Goal: Communication & Community: Participate in discussion

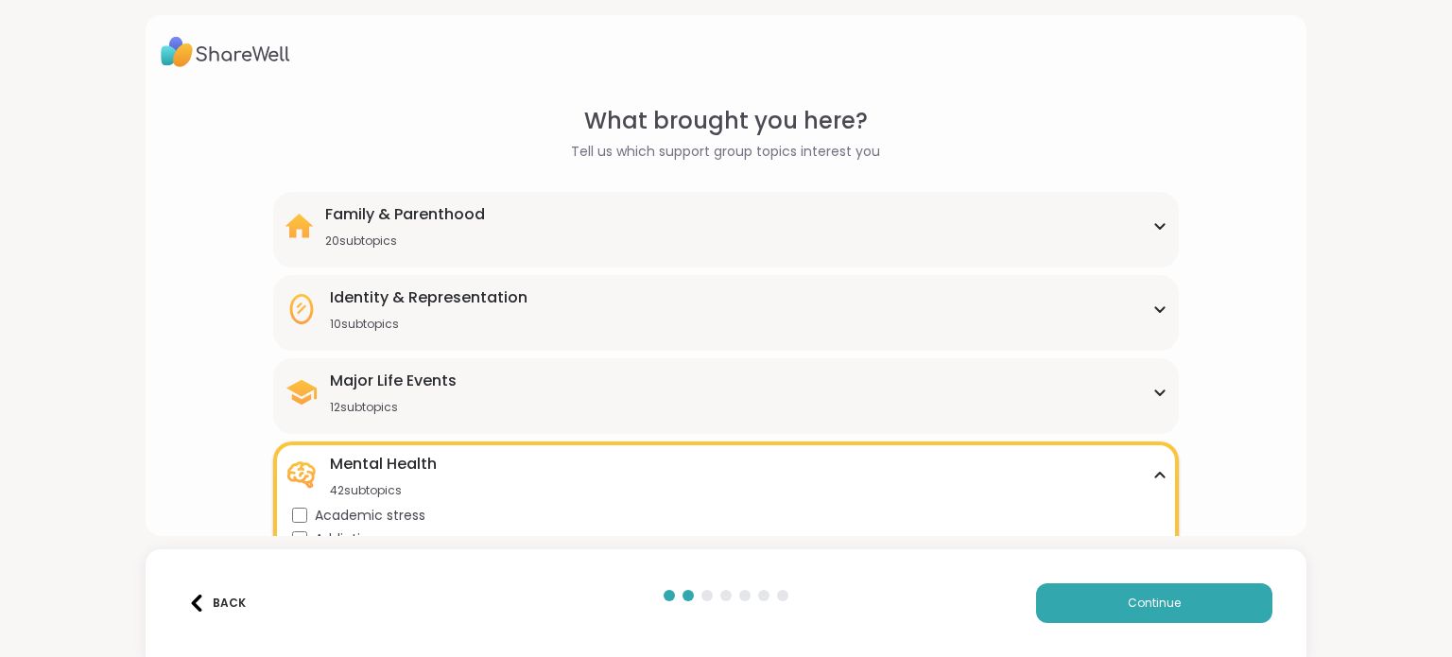
scroll to position [419, 0]
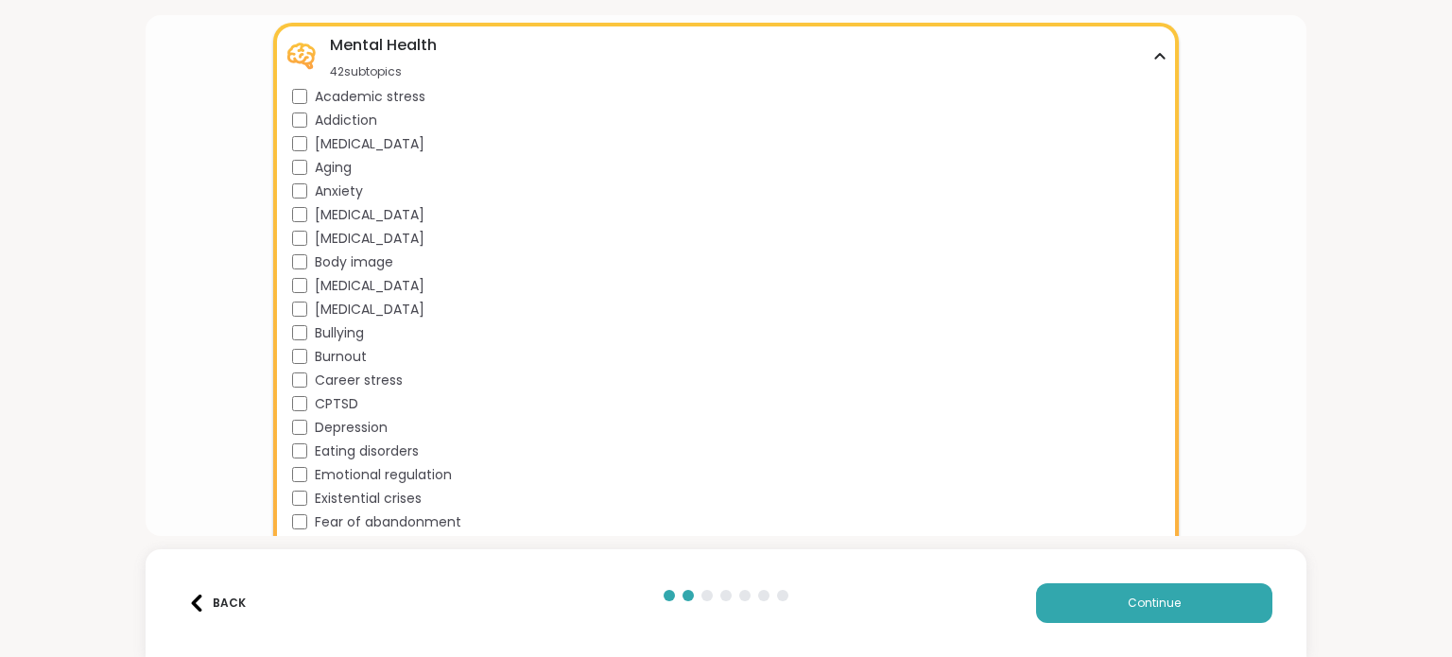
click at [295, 395] on div "CPTSD" at bounding box center [729, 404] width 875 height 20
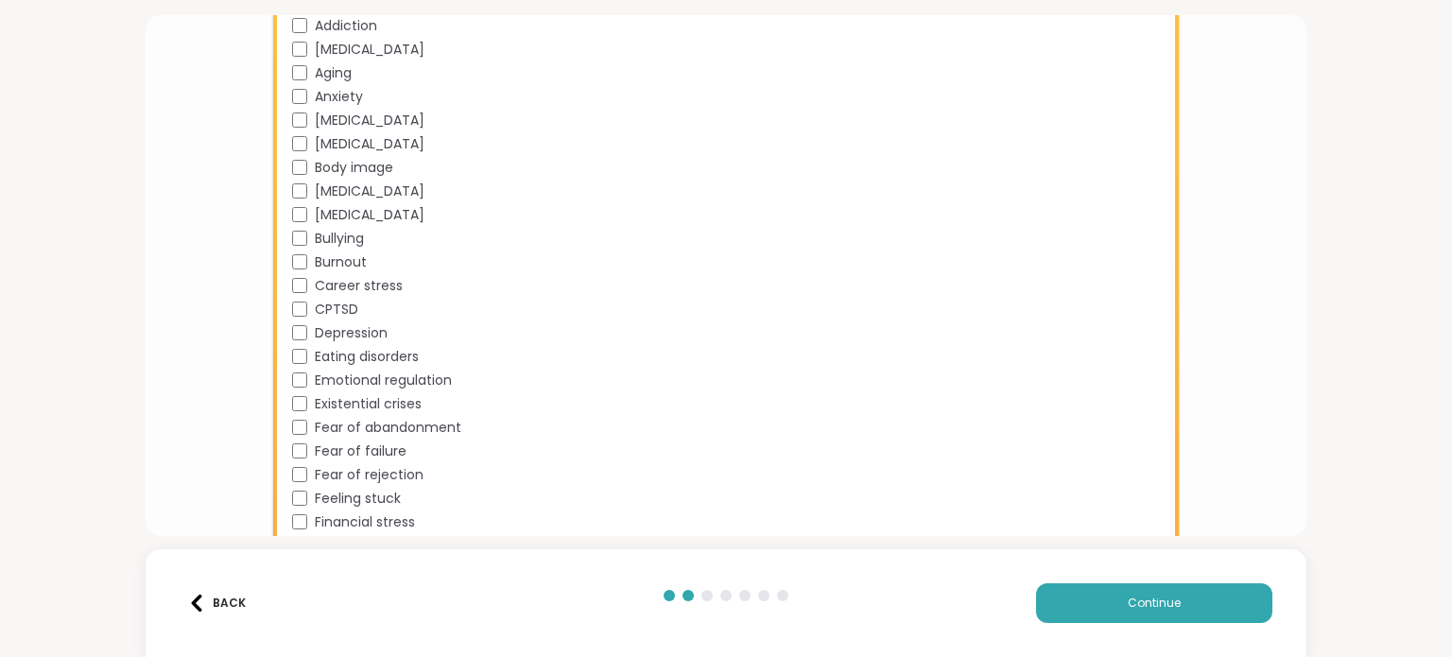
click at [288, 429] on div "Mental Health 42 subtopics Academic stress Addiction ADHD Aging Anxiety Bipolar…" at bounding box center [725, 438] width 905 height 1021
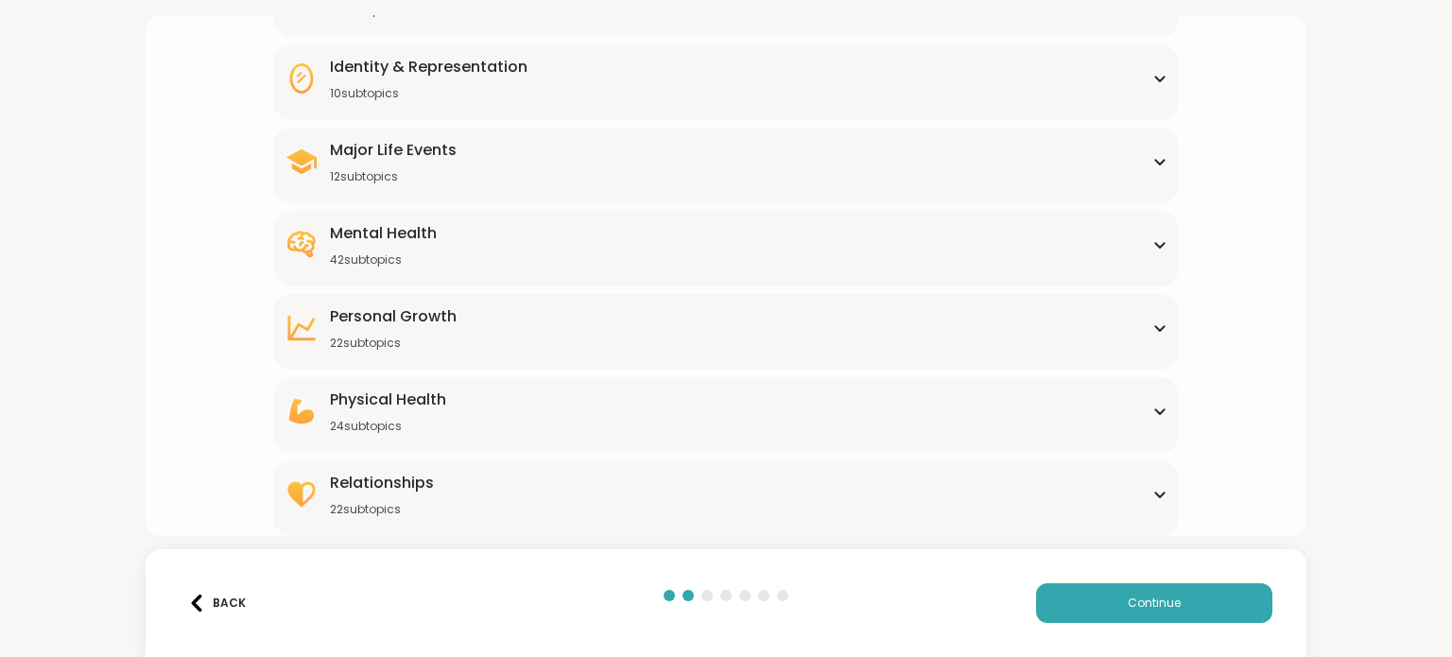
scroll to position [230, 0]
click at [1139, 597] on span "Continue" at bounding box center [1154, 603] width 53 height 17
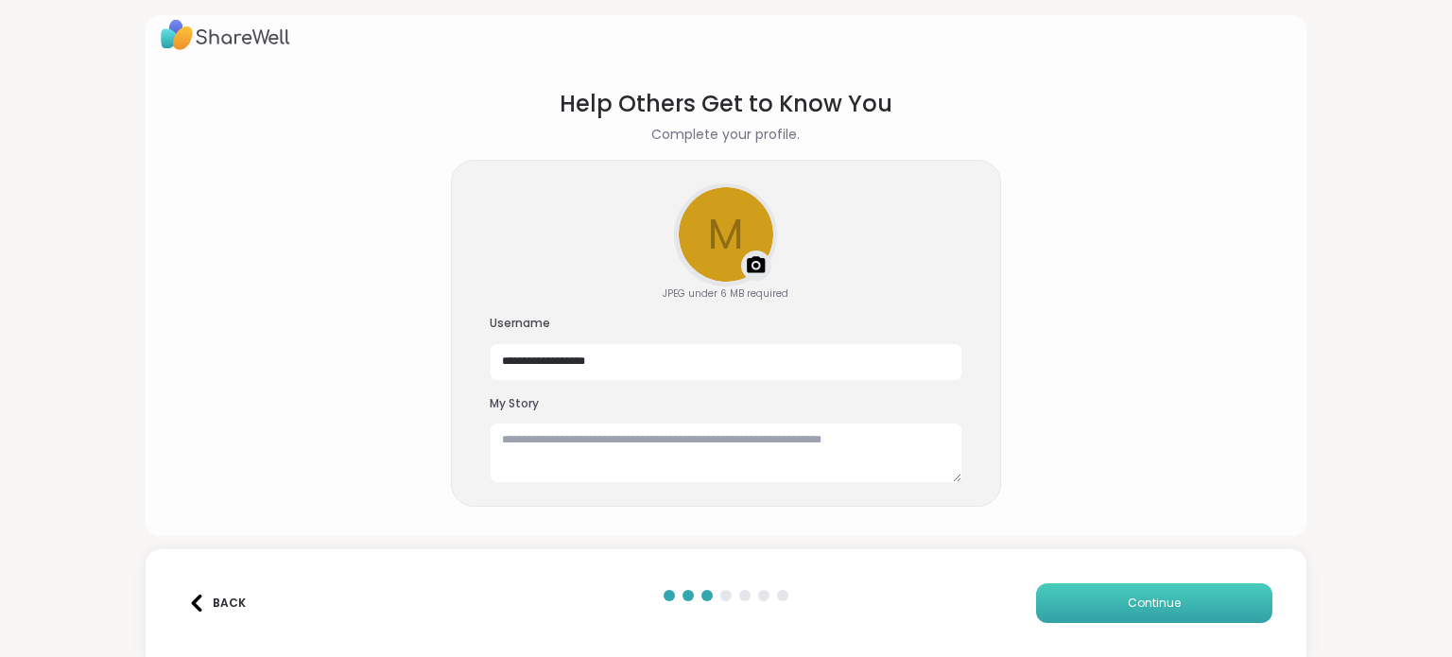
click at [1148, 616] on button "Continue" at bounding box center [1154, 603] width 236 height 40
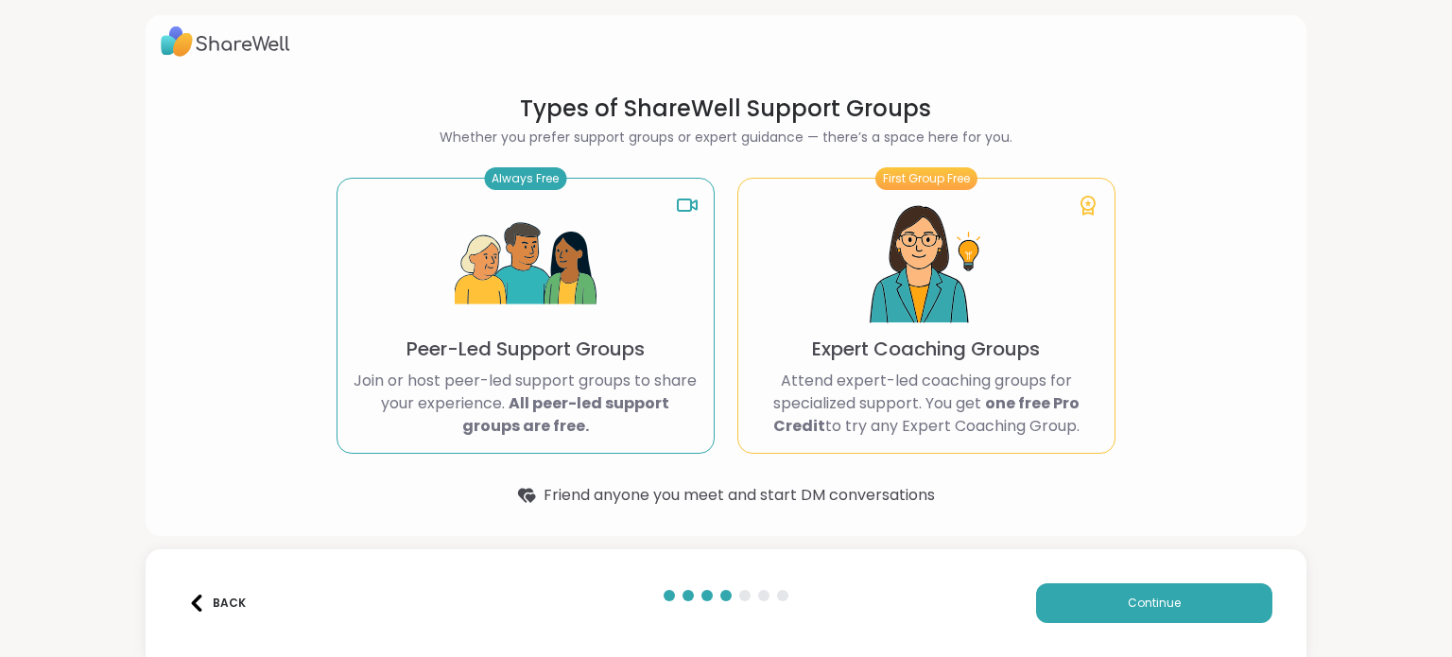
click at [654, 258] on div "Always Free Peer-Led Support Groups Join or host peer-led support groups to sha…" at bounding box center [526, 316] width 378 height 276
click at [1128, 601] on span "Continue" at bounding box center [1154, 603] width 53 height 17
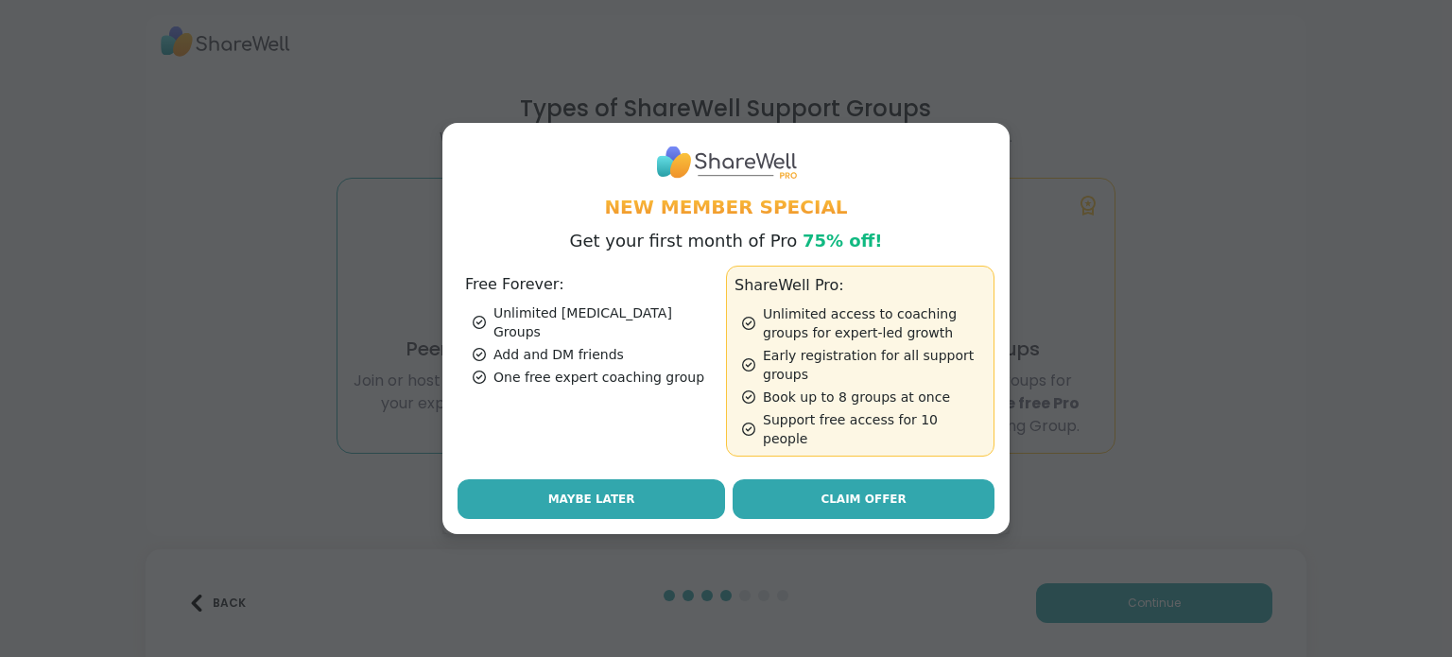
click at [650, 497] on button "Maybe Later" at bounding box center [592, 499] width 268 height 40
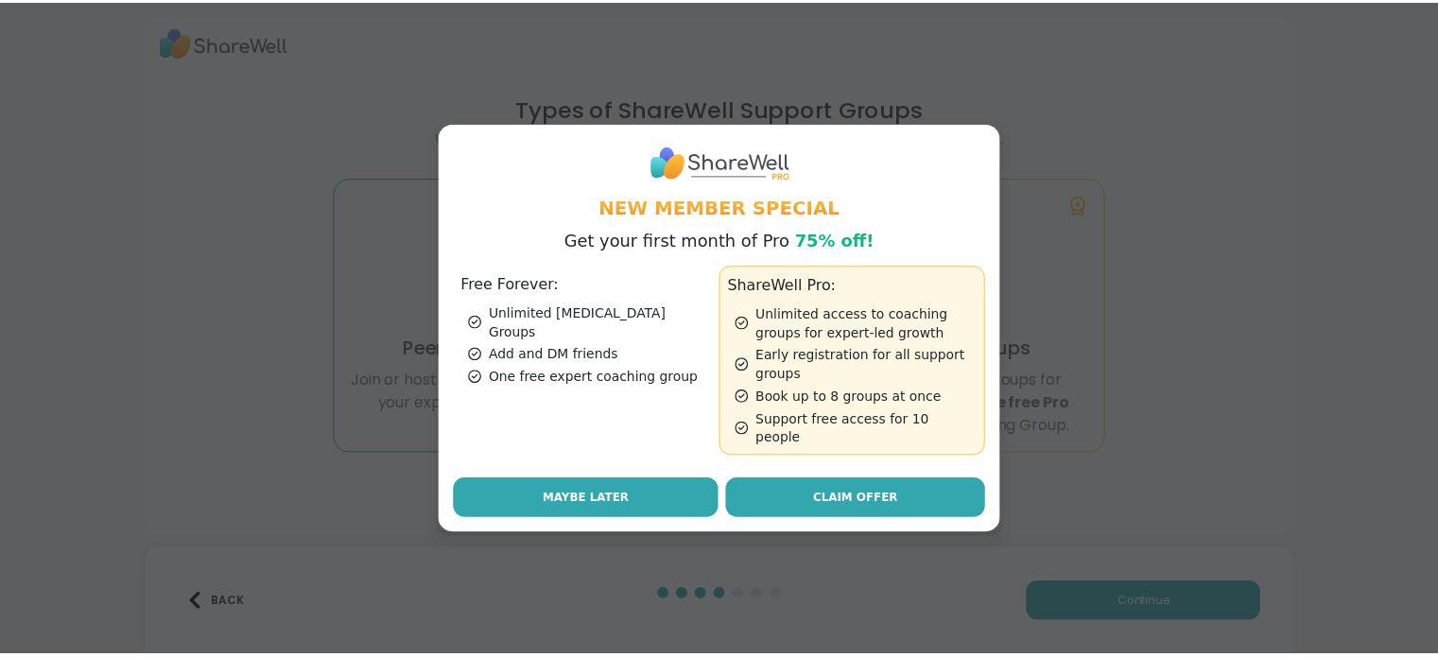
scroll to position [0, 0]
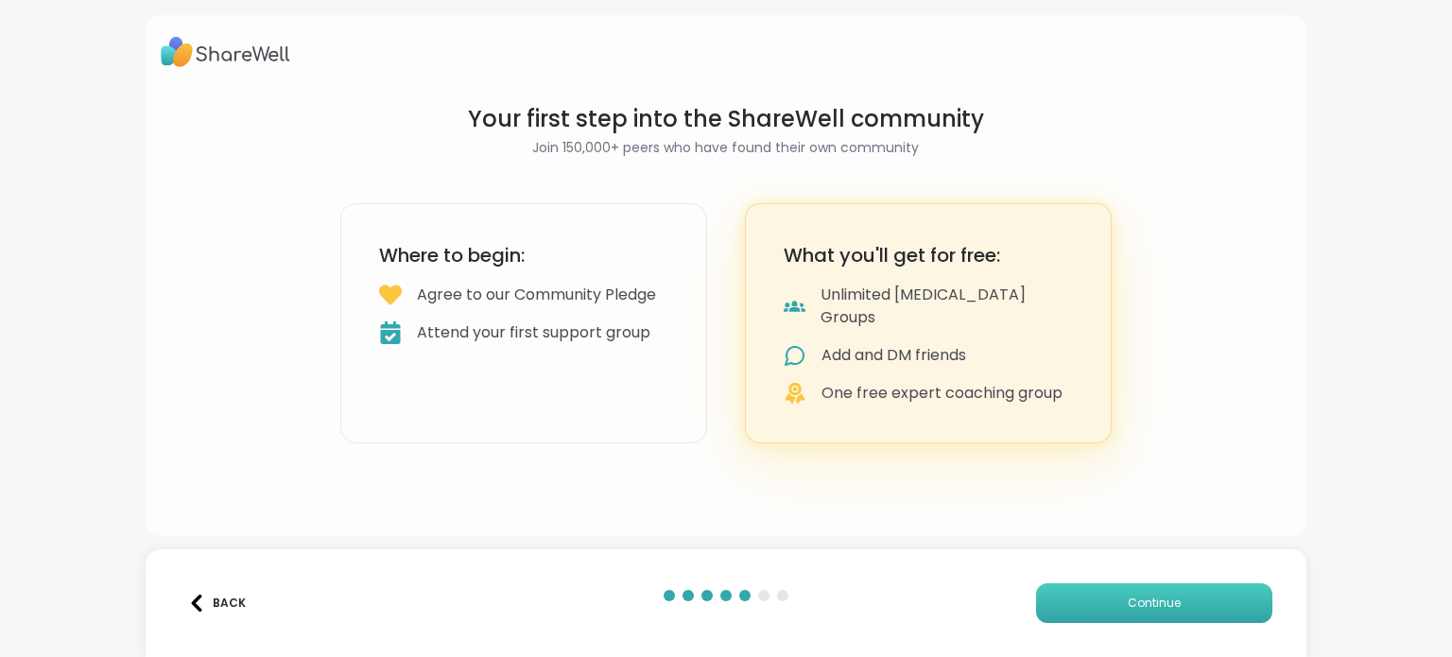
click at [1100, 612] on button "Continue" at bounding box center [1154, 603] width 236 height 40
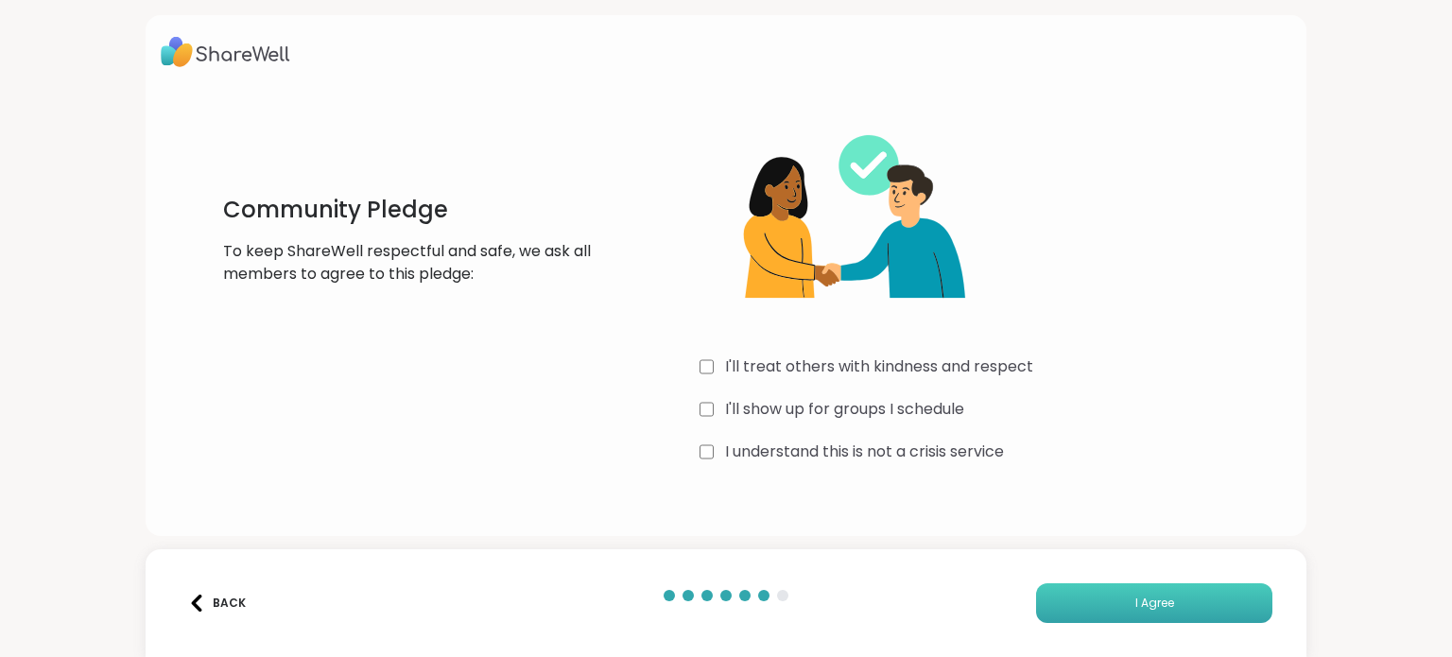
click at [1136, 597] on span "I Agree" at bounding box center [1155, 603] width 39 height 17
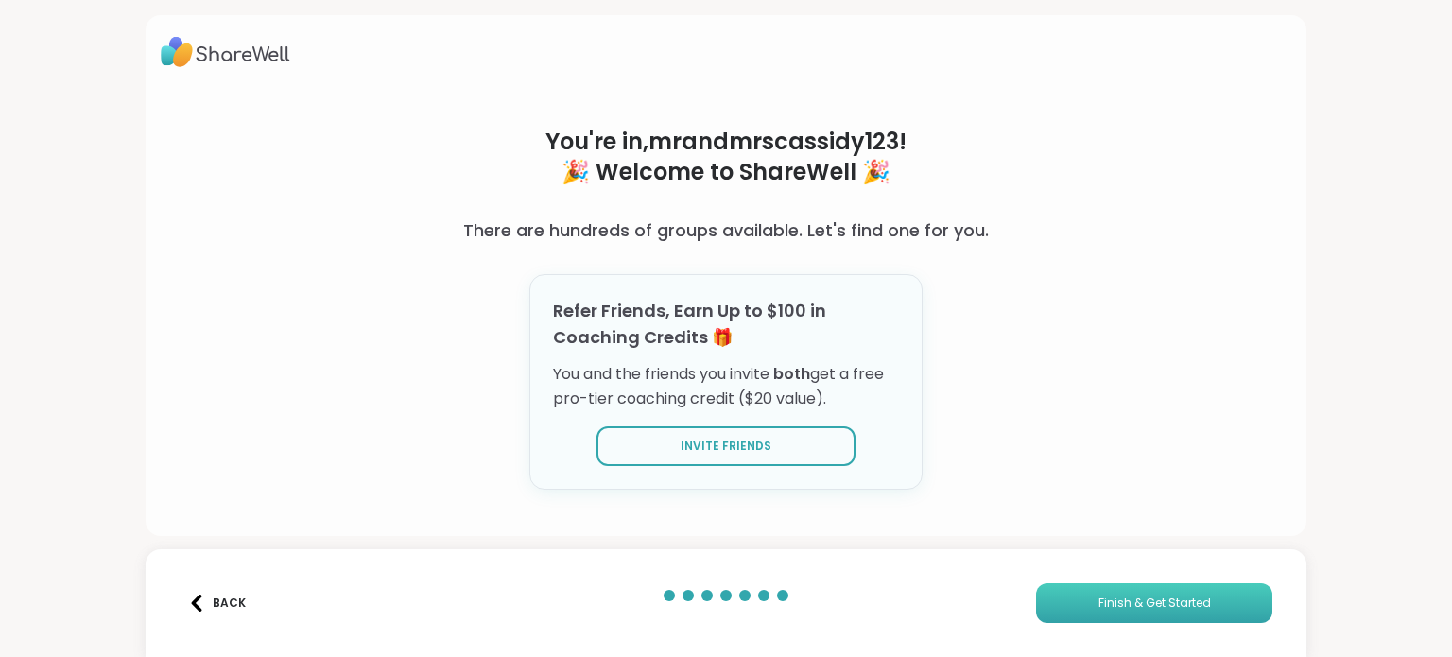
click at [1101, 606] on span "Finish & Get Started" at bounding box center [1155, 603] width 113 height 17
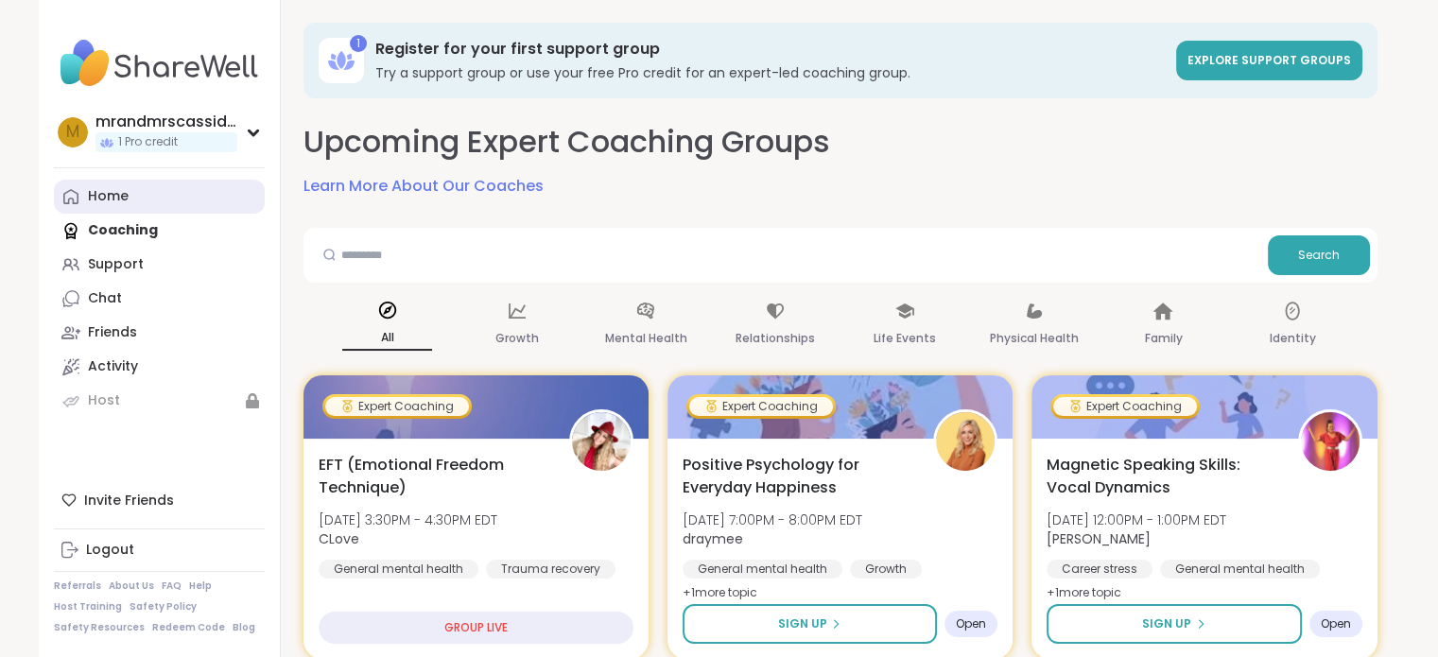
click at [129, 209] on link "Home" at bounding box center [159, 197] width 211 height 34
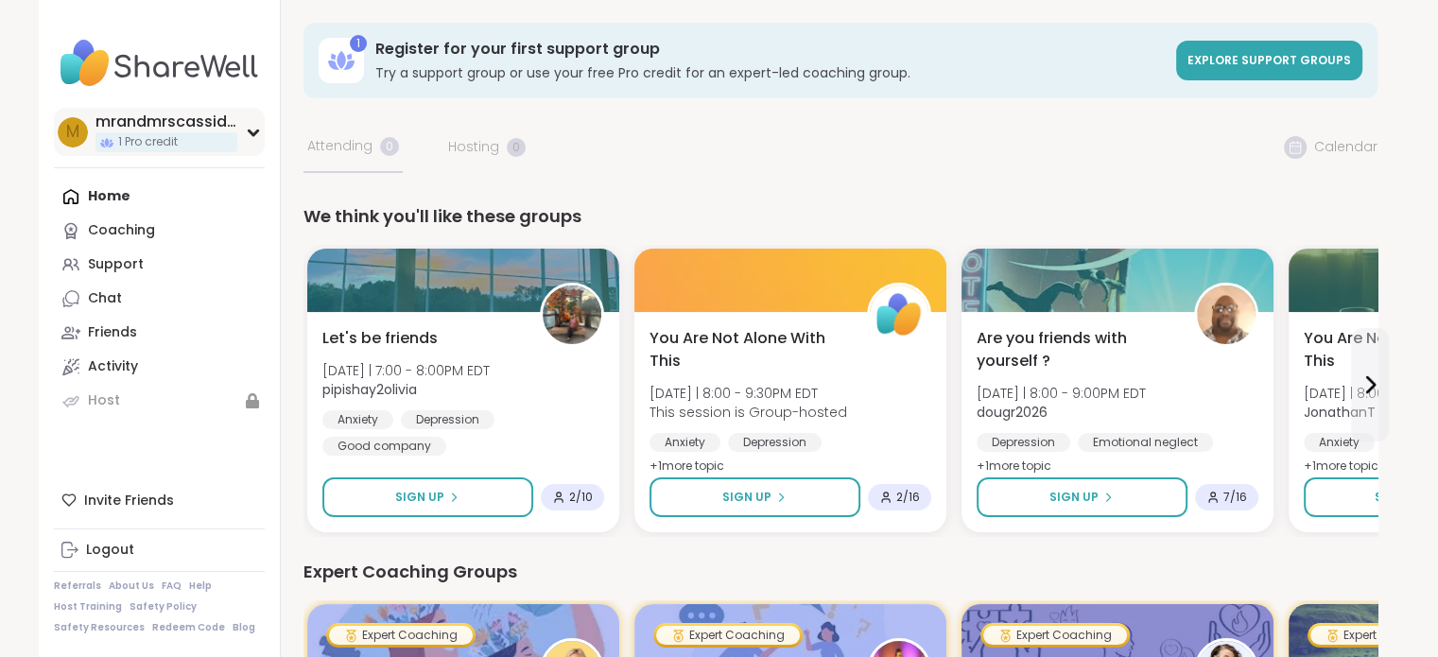
click at [251, 135] on icon at bounding box center [253, 132] width 9 height 5
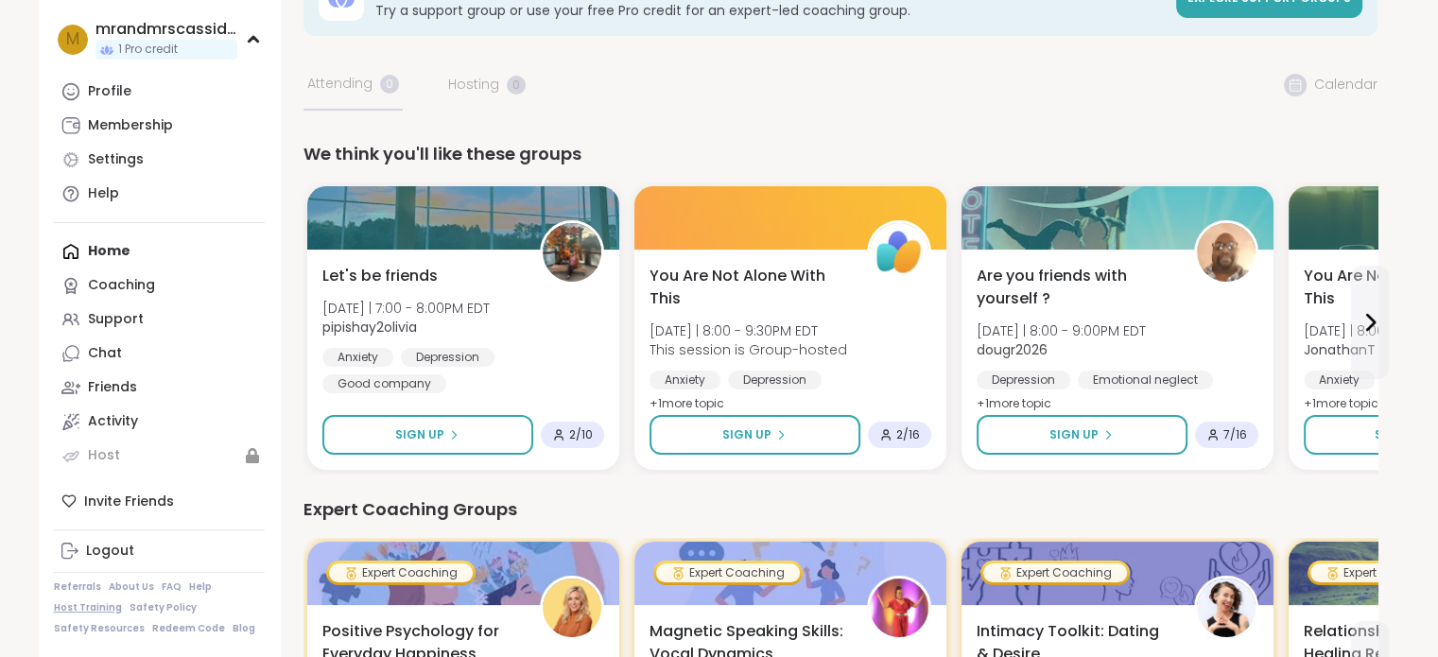
scroll to position [95, 0]
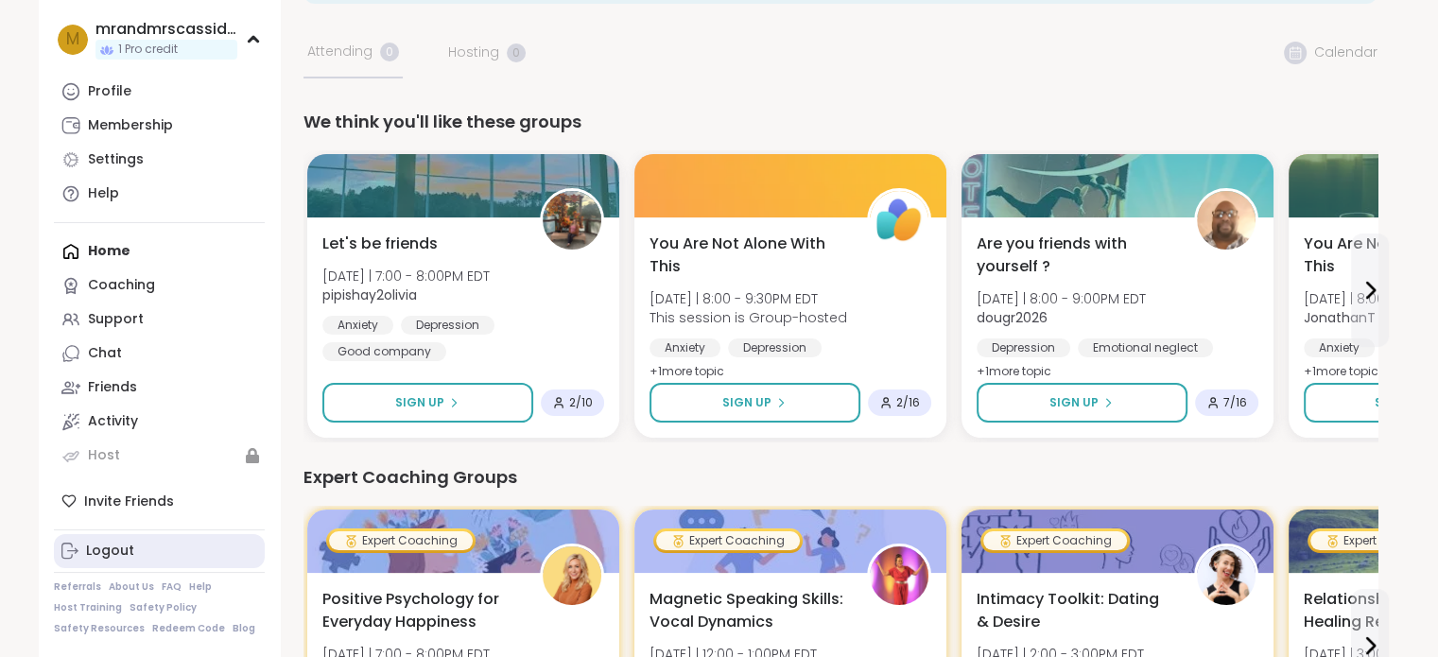
click at [112, 536] on link "Logout" at bounding box center [159, 551] width 211 height 34
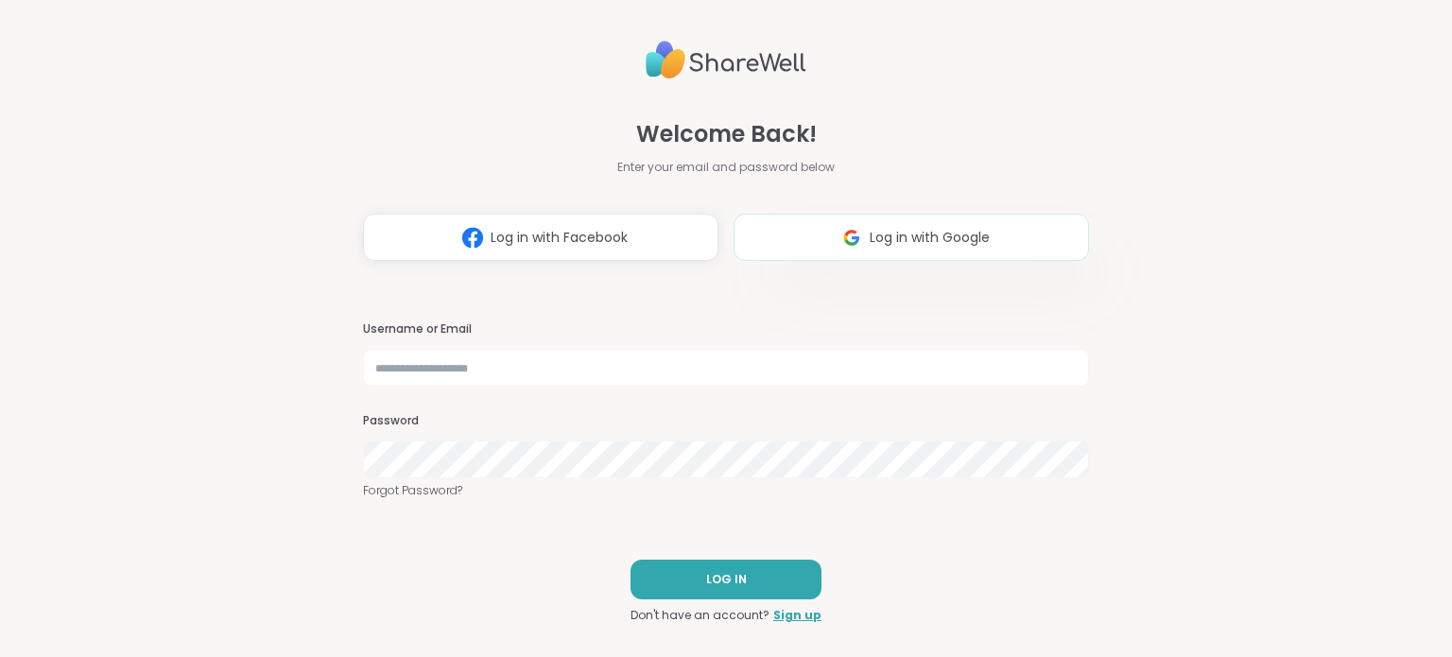
click at [880, 240] on span "Log in with Google" at bounding box center [930, 238] width 120 height 20
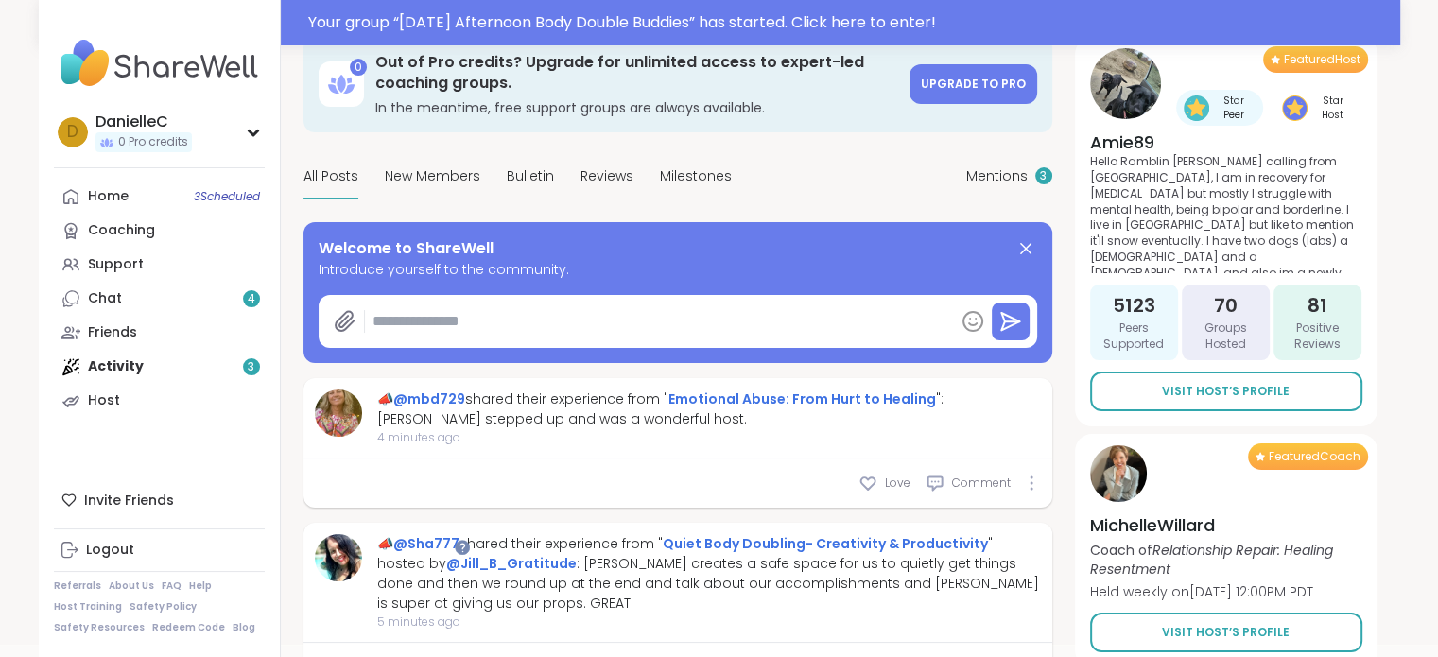
scroll to position [284, 0]
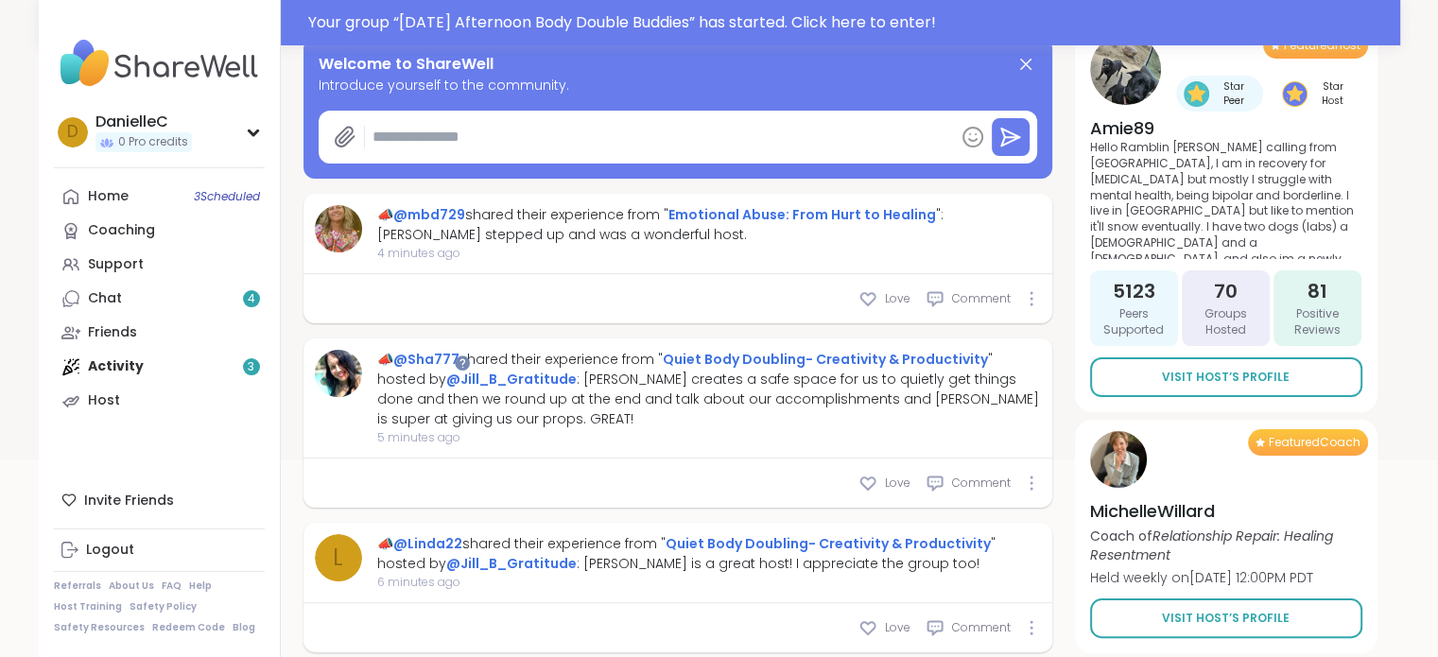
type textarea "*"
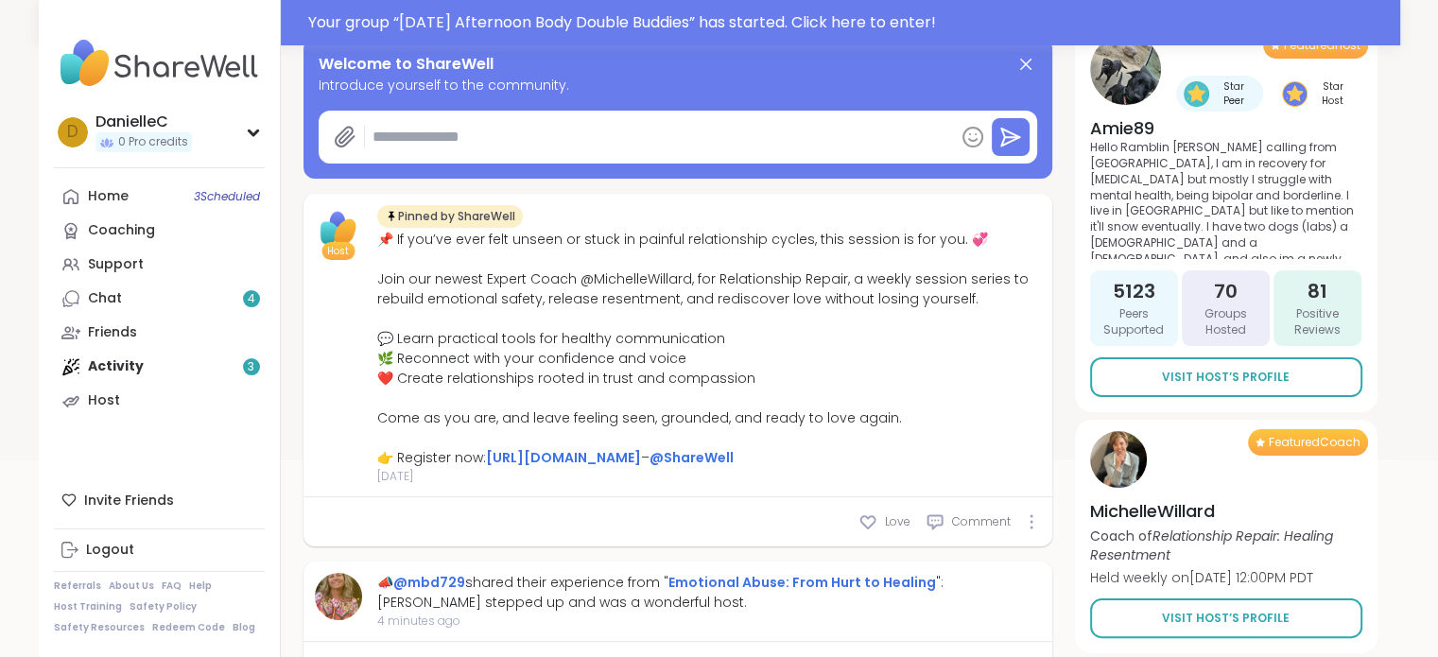
scroll to position [0, 0]
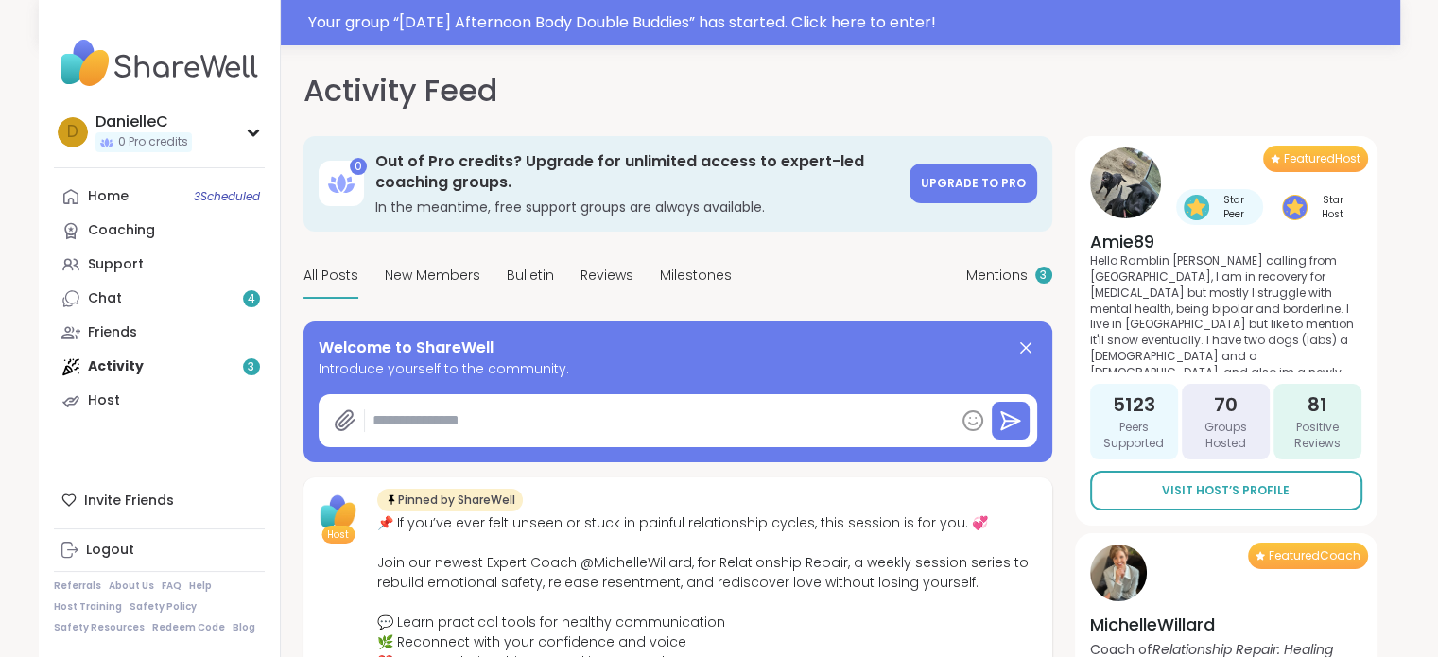
click at [132, 196] on link "Home 3 Scheduled" at bounding box center [159, 197] width 211 height 34
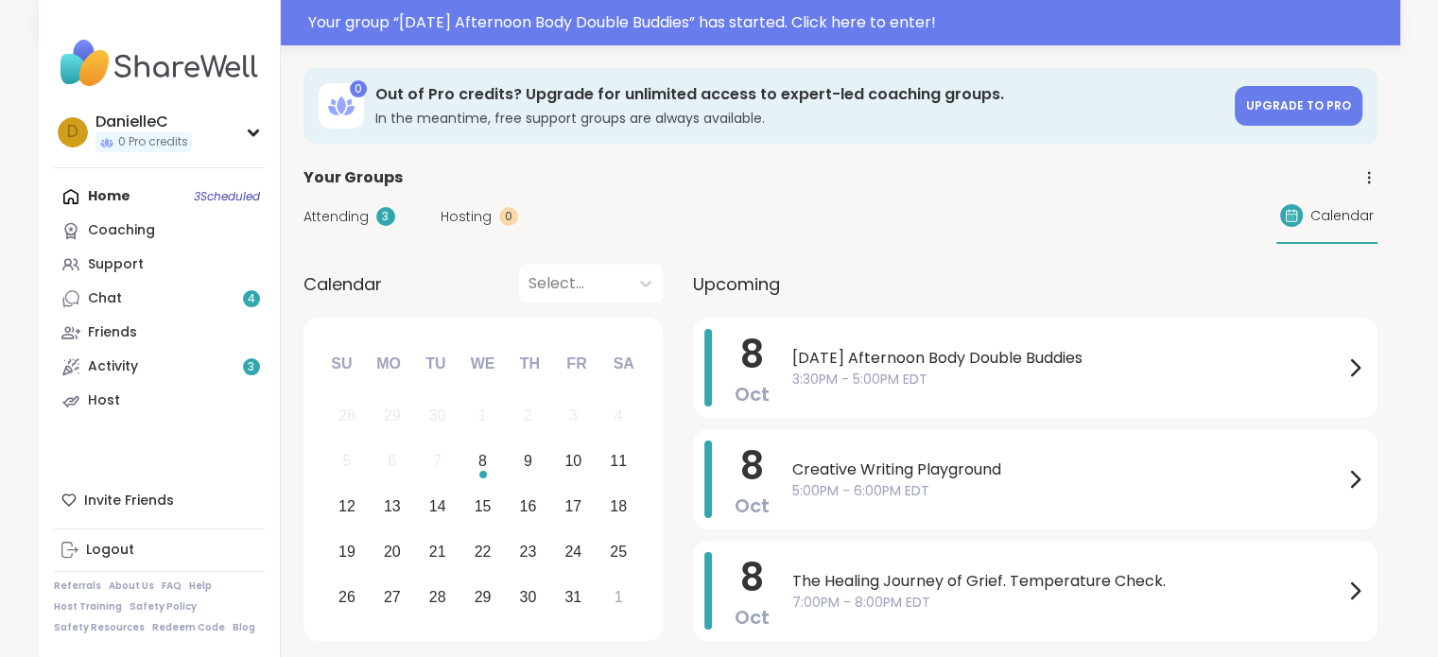
click at [357, 219] on span "Attending" at bounding box center [335, 217] width 65 height 20
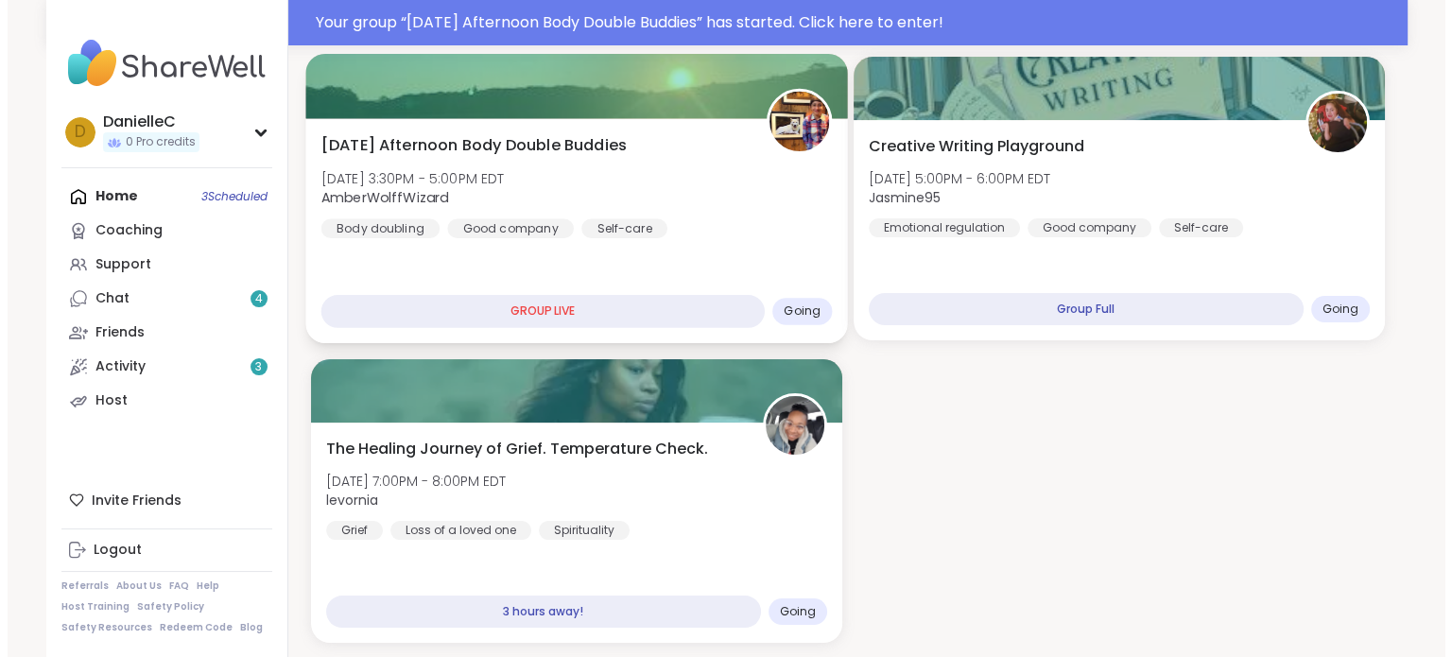
scroll to position [284, 0]
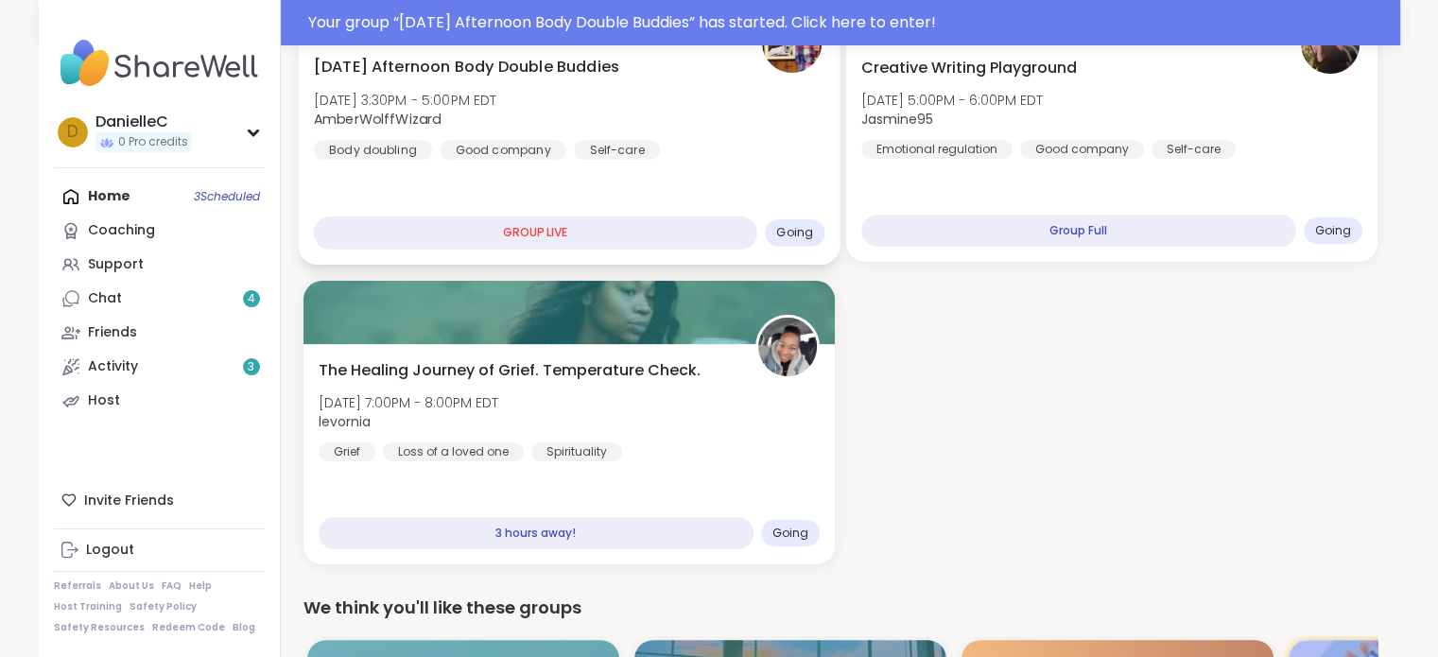
click at [805, 232] on span "Going" at bounding box center [794, 232] width 37 height 15
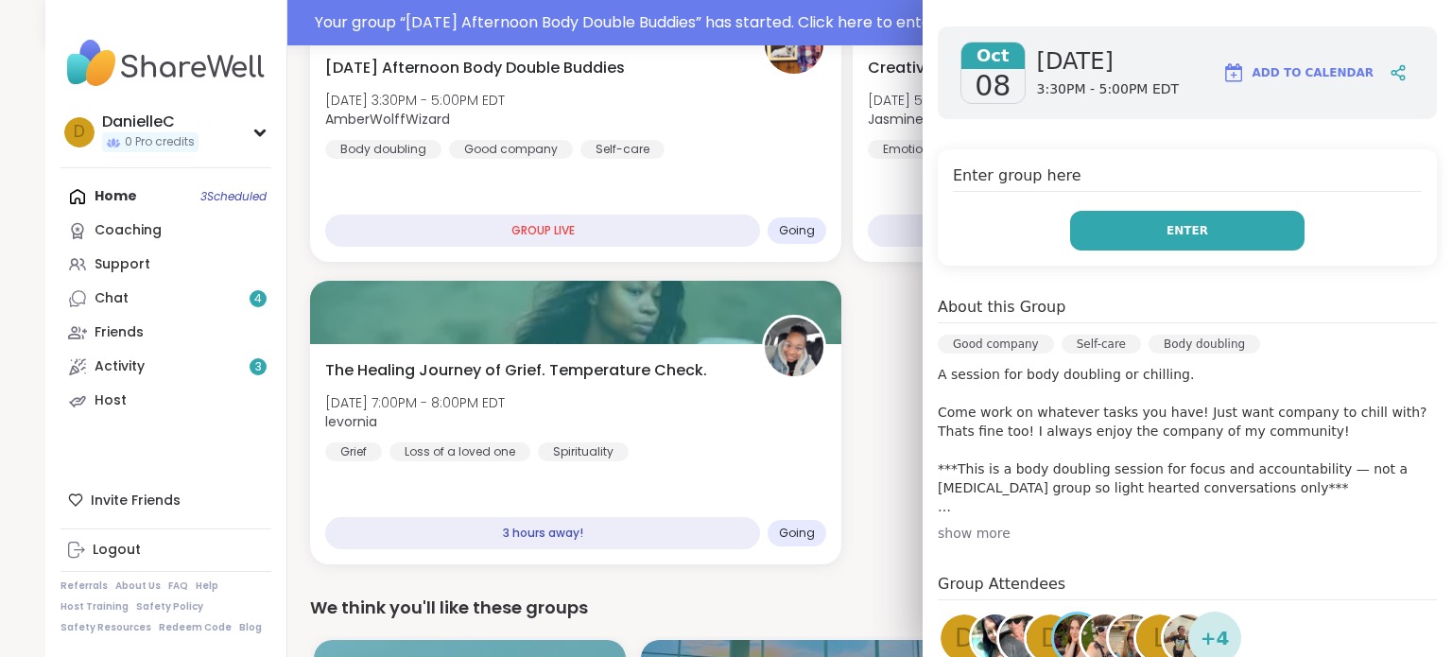
click at [1214, 232] on button "Enter" at bounding box center [1187, 231] width 234 height 40
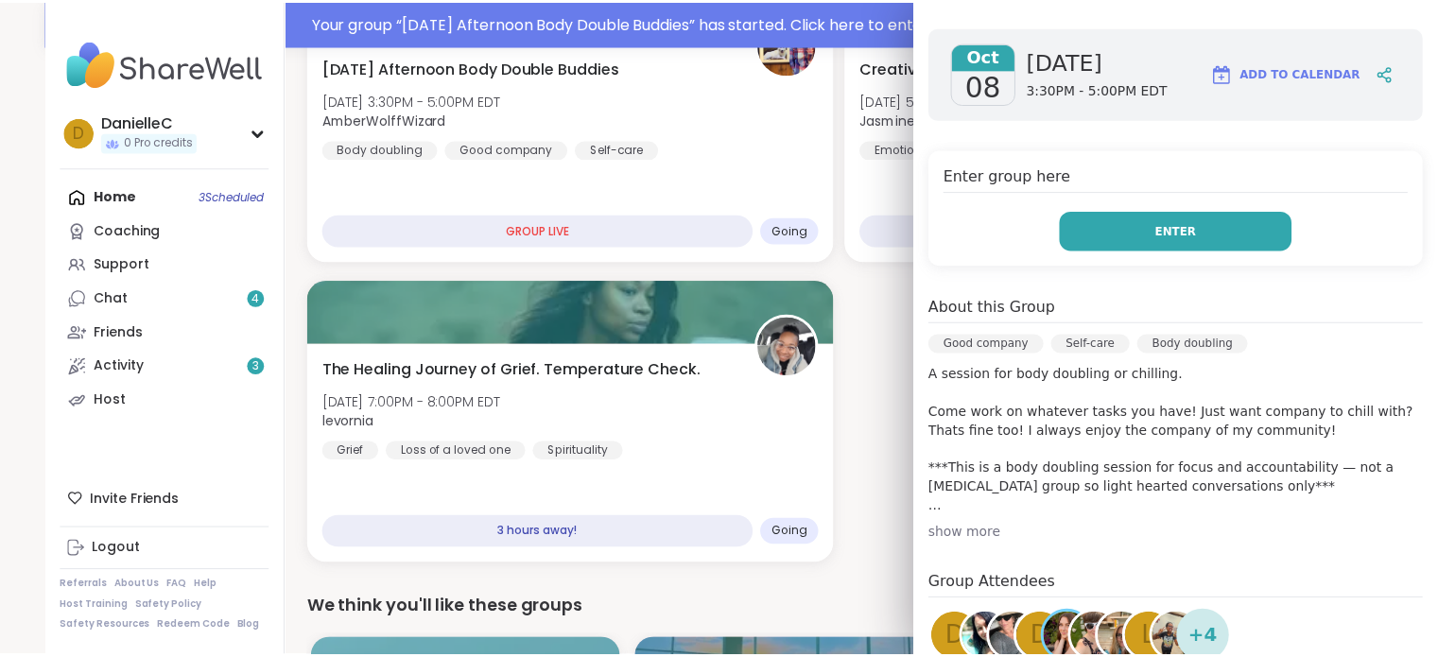
scroll to position [0, 0]
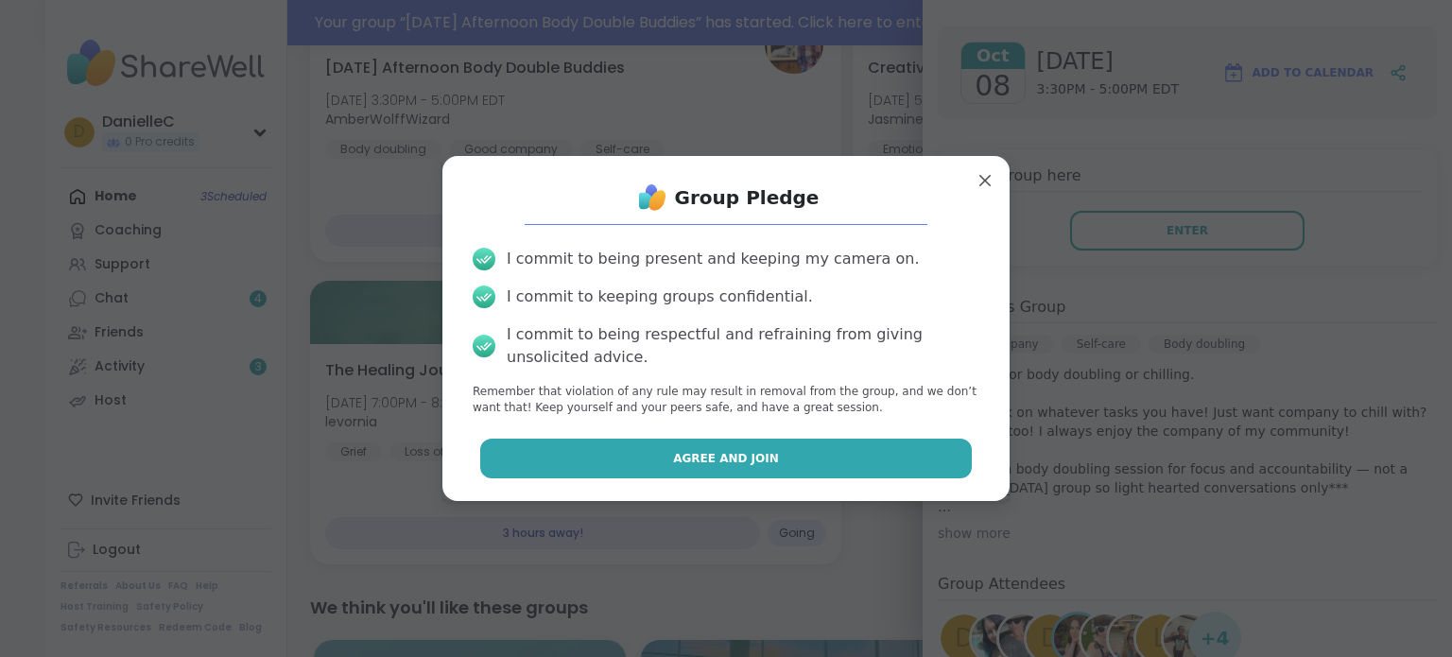
click at [720, 456] on span "Agree and Join" at bounding box center [726, 458] width 106 height 17
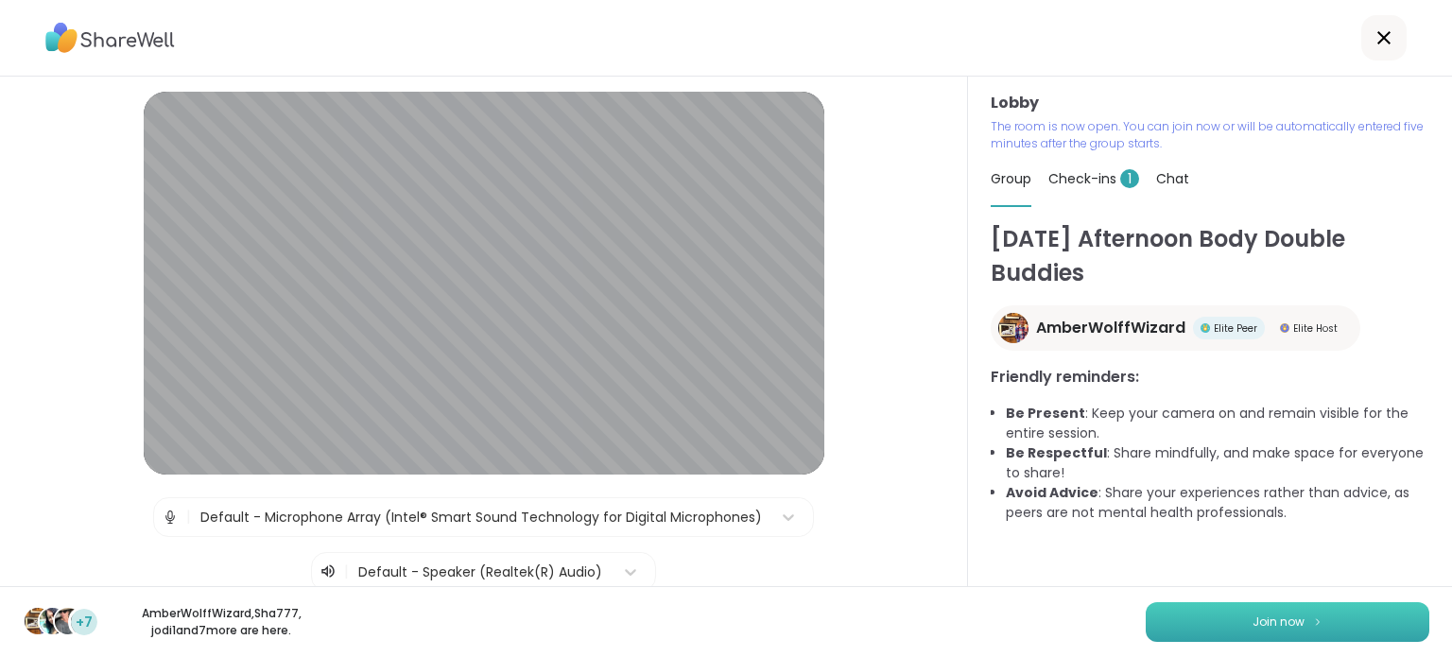
click at [1290, 605] on button "Join now" at bounding box center [1288, 622] width 284 height 40
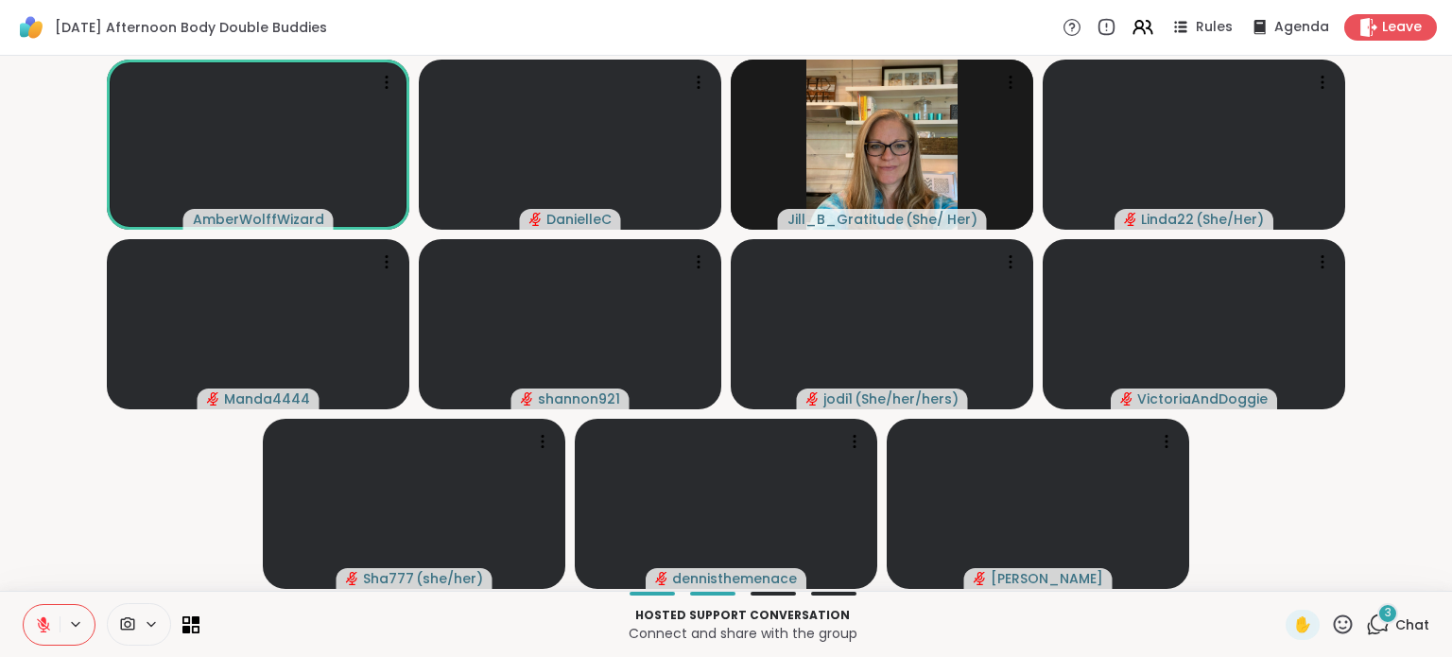
click at [151, 626] on icon at bounding box center [151, 624] width 15 height 16
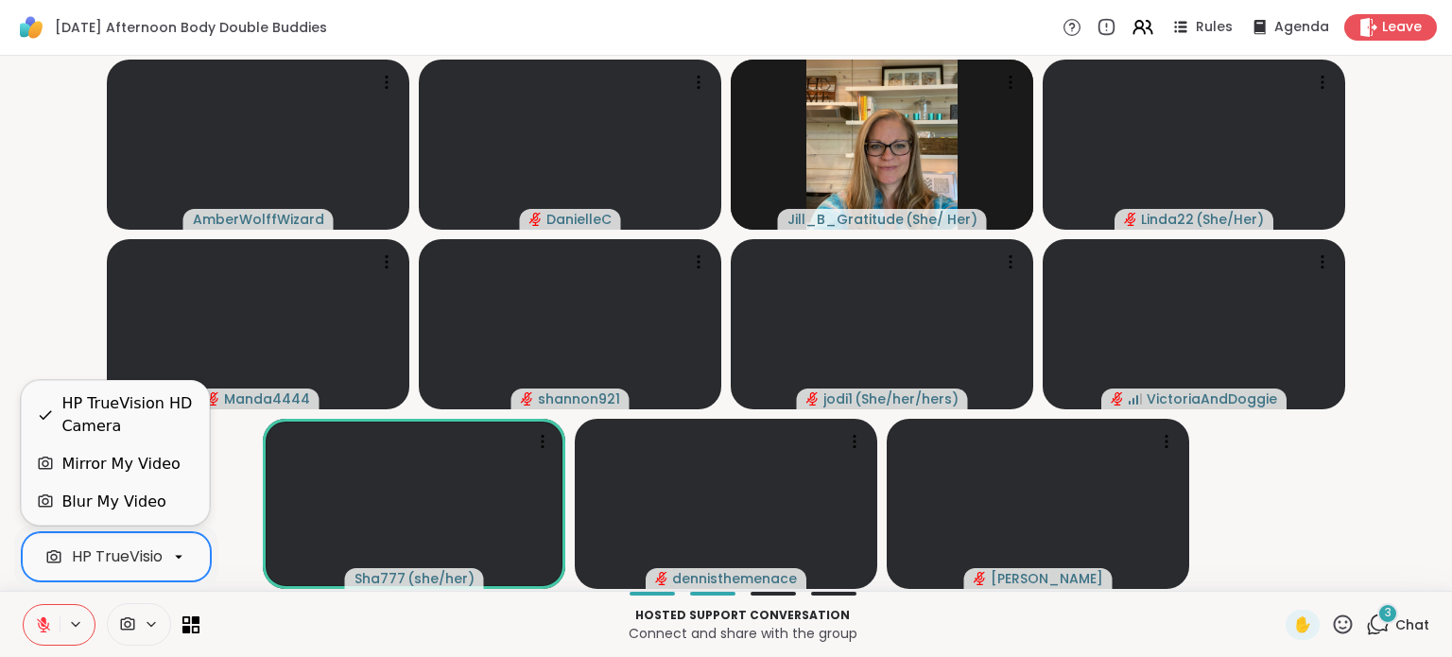
scroll to position [0, 72]
click at [162, 506] on div "Blur My Video" at bounding box center [115, 502] width 157 height 23
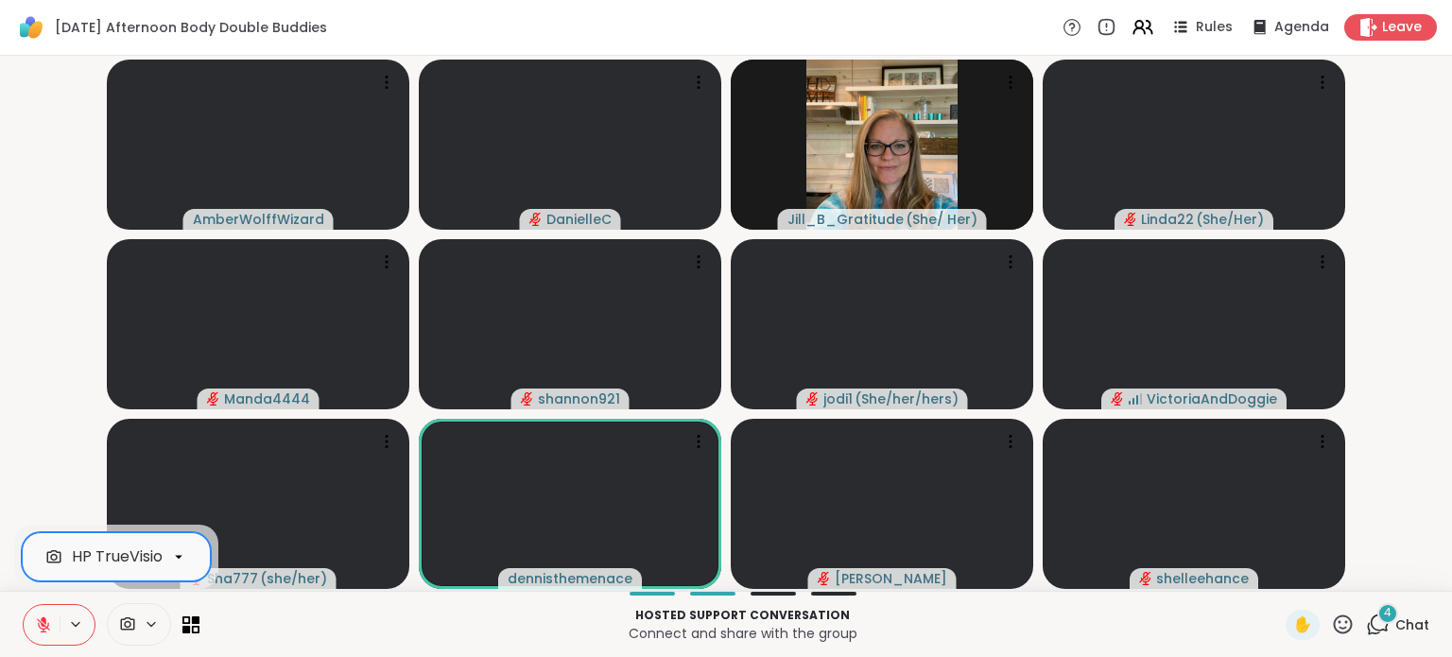
click at [150, 631] on icon at bounding box center [151, 624] width 15 height 16
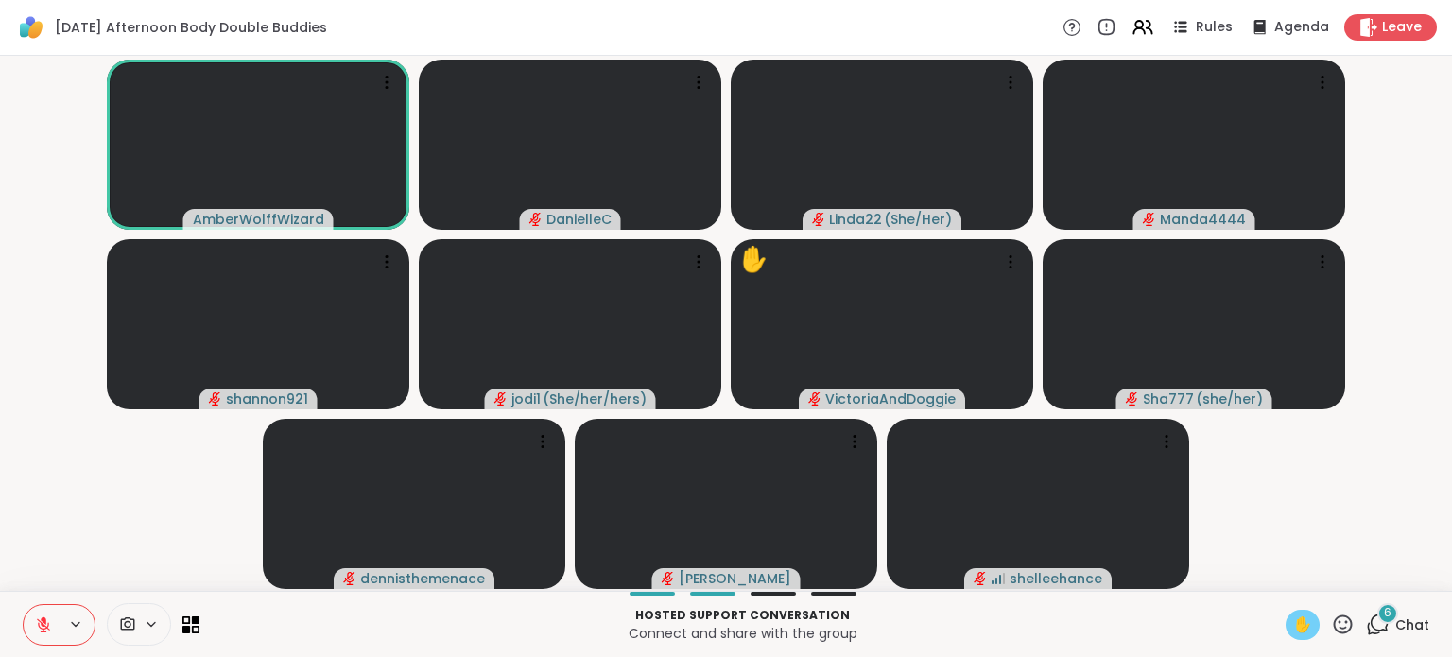
click at [1293, 627] on span "✋" at bounding box center [1302, 625] width 19 height 23
click at [46, 627] on icon at bounding box center [43, 624] width 13 height 13
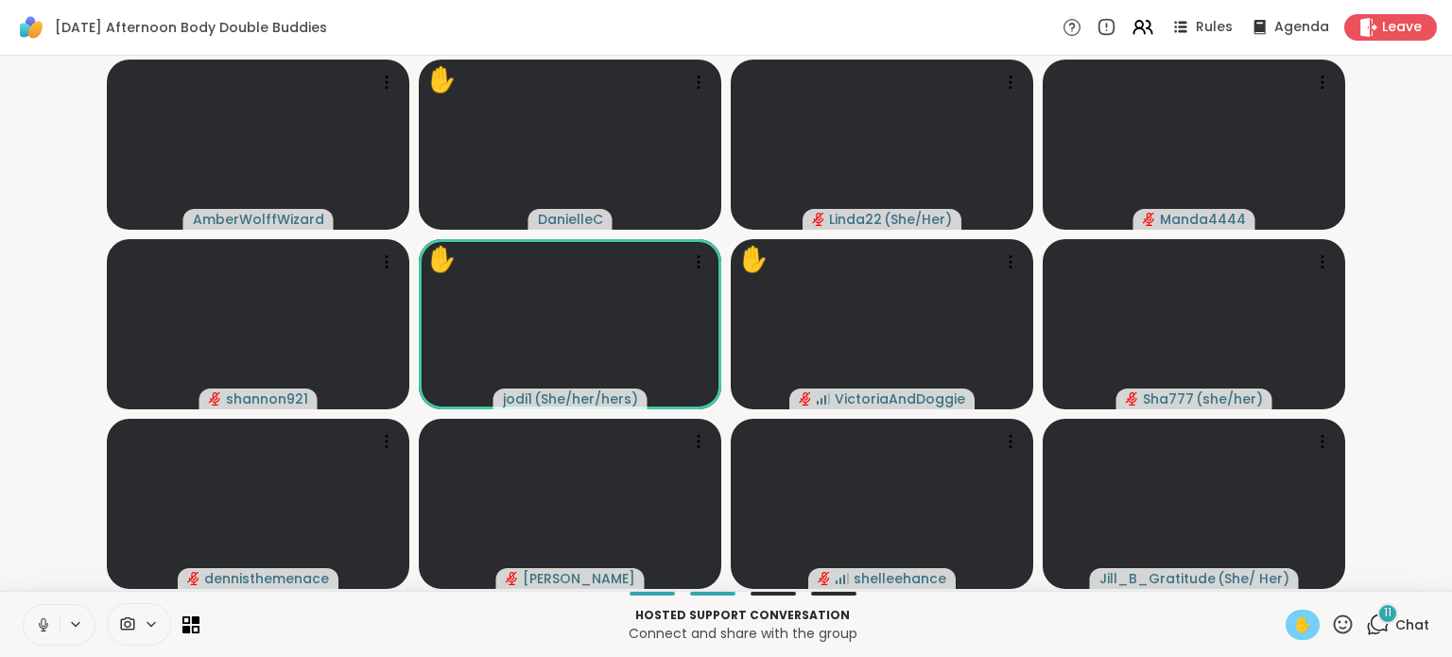
click at [1286, 618] on div "✋" at bounding box center [1303, 625] width 34 height 30
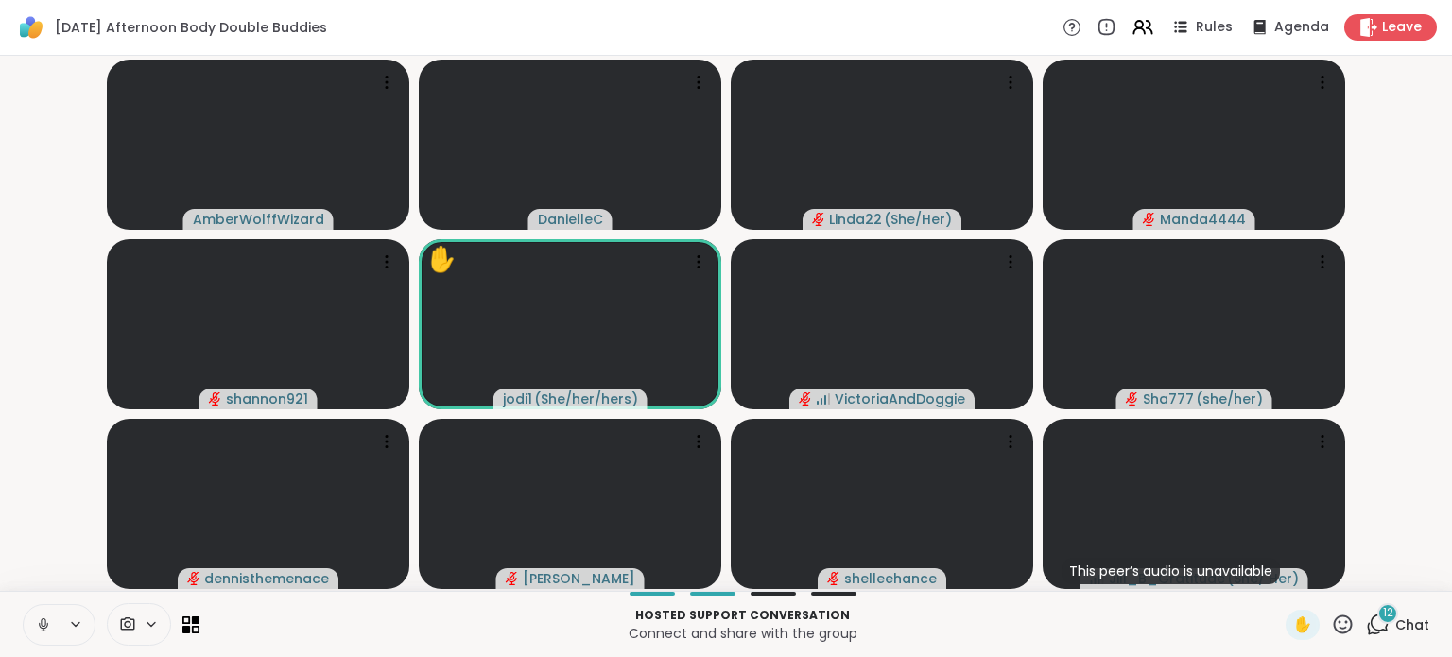
click at [38, 623] on icon at bounding box center [43, 624] width 17 height 17
click at [119, 619] on icon at bounding box center [127, 625] width 17 height 18
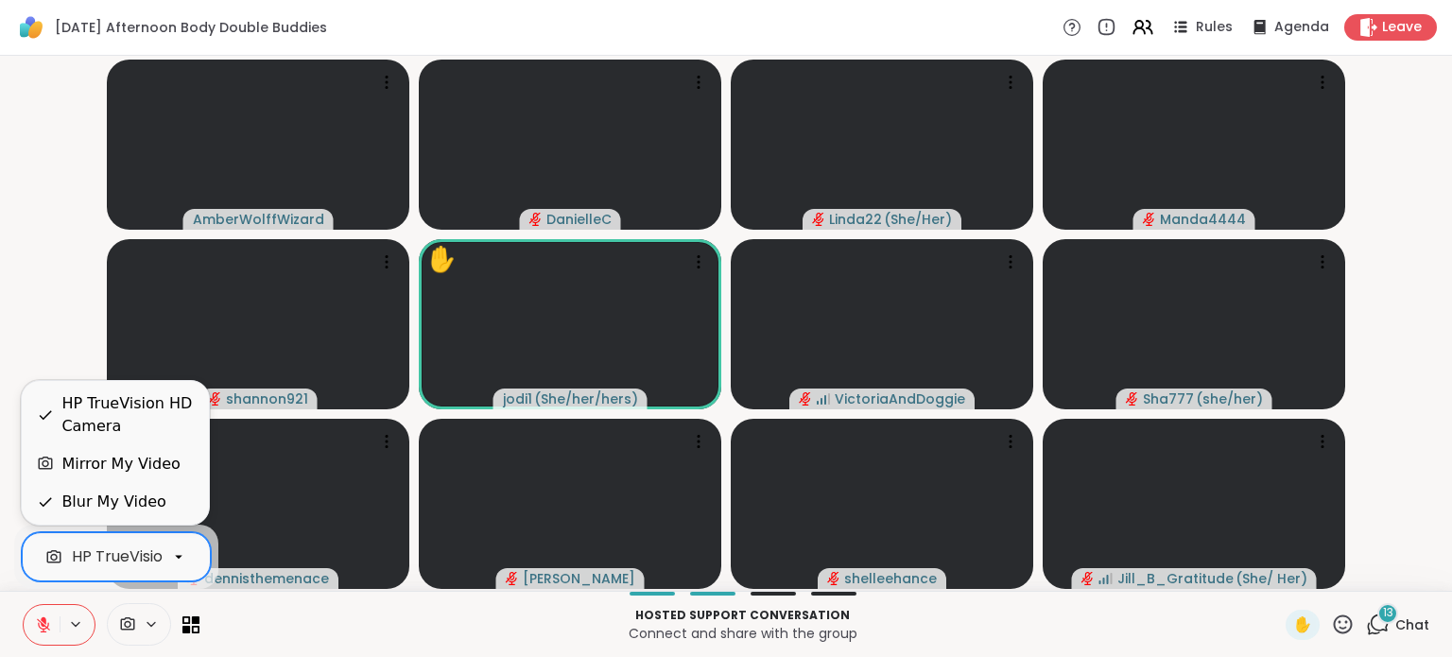
click at [118, 555] on div "HP TrueVision HD Camera" at bounding box center [167, 557] width 191 height 23
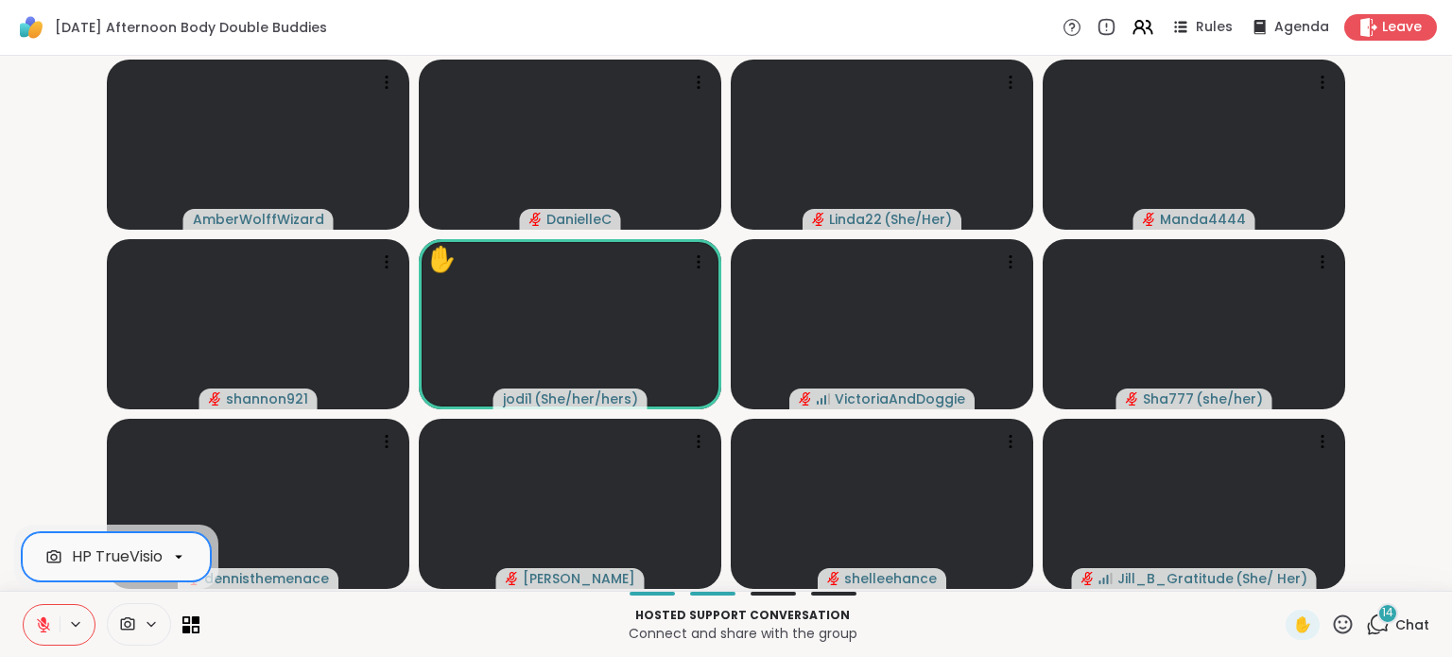
click at [132, 626] on icon at bounding box center [128, 623] width 14 height 13
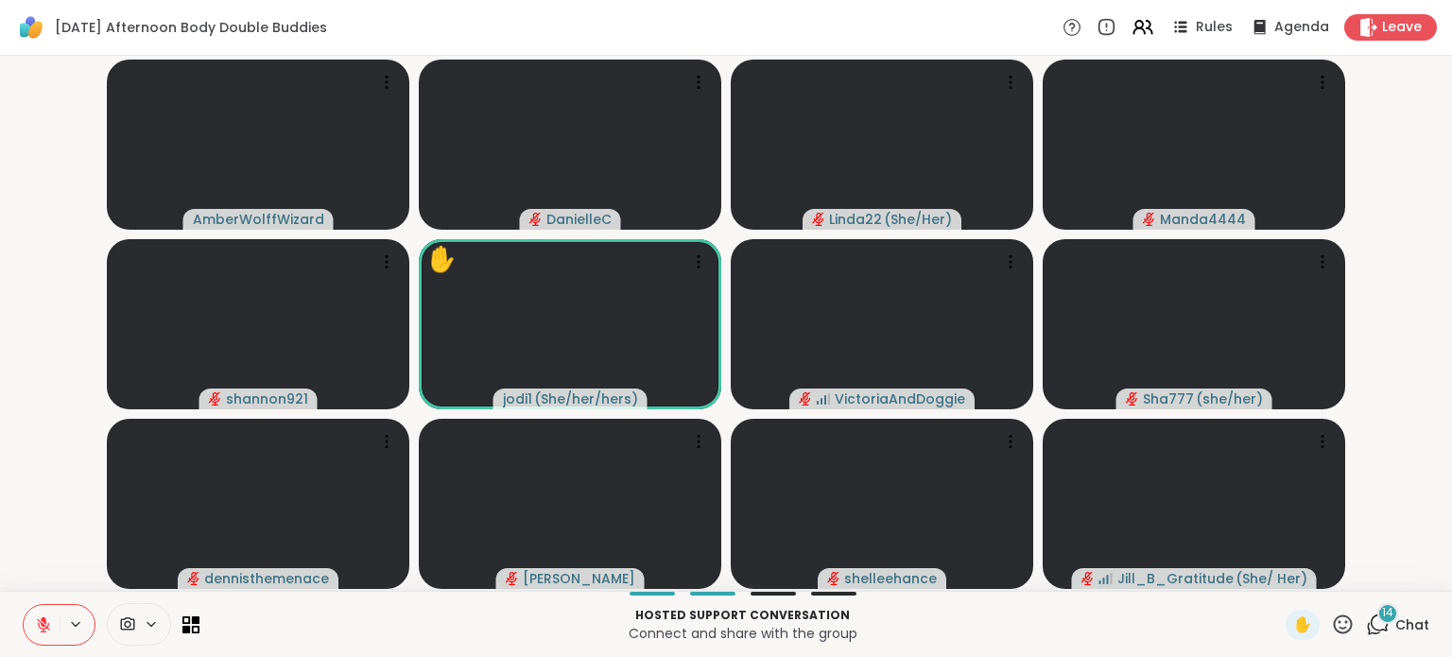
click at [125, 623] on icon at bounding box center [127, 625] width 17 height 18
click at [1182, 17] on div "Rules" at bounding box center [1201, 27] width 66 height 24
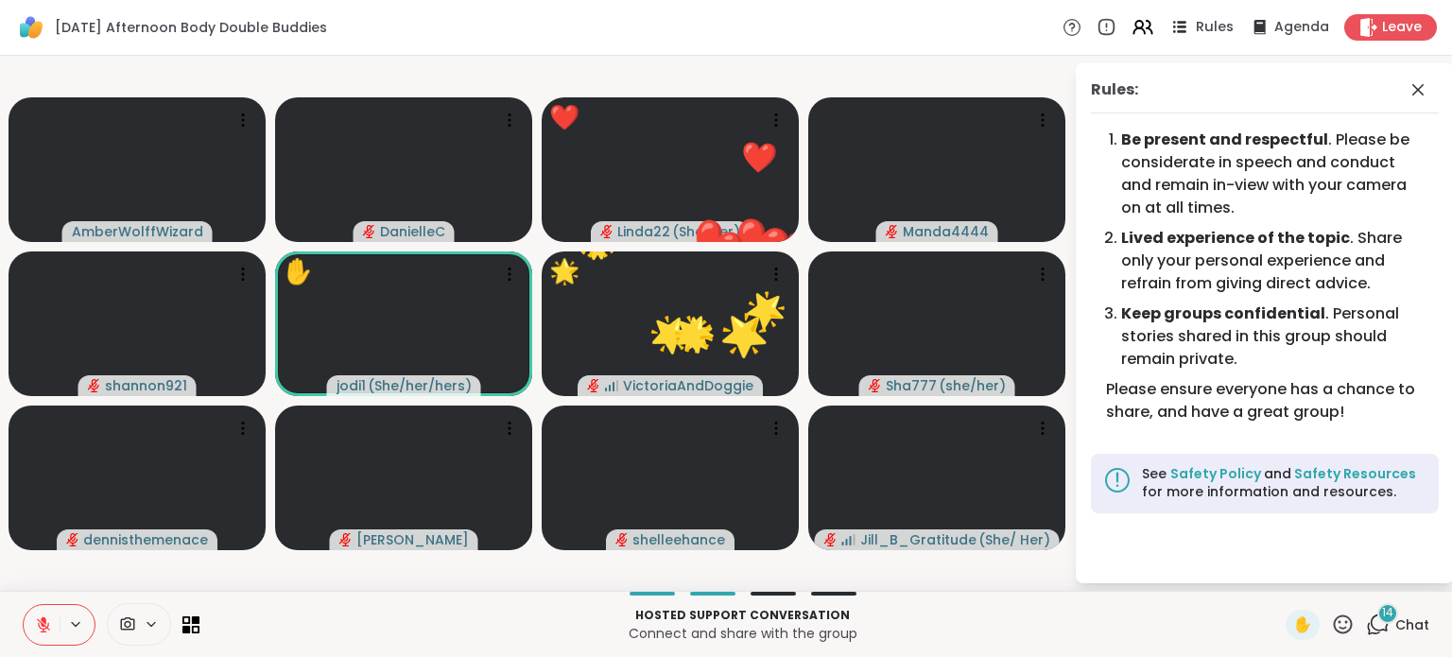
click at [1180, 21] on icon at bounding box center [1180, 27] width 24 height 24
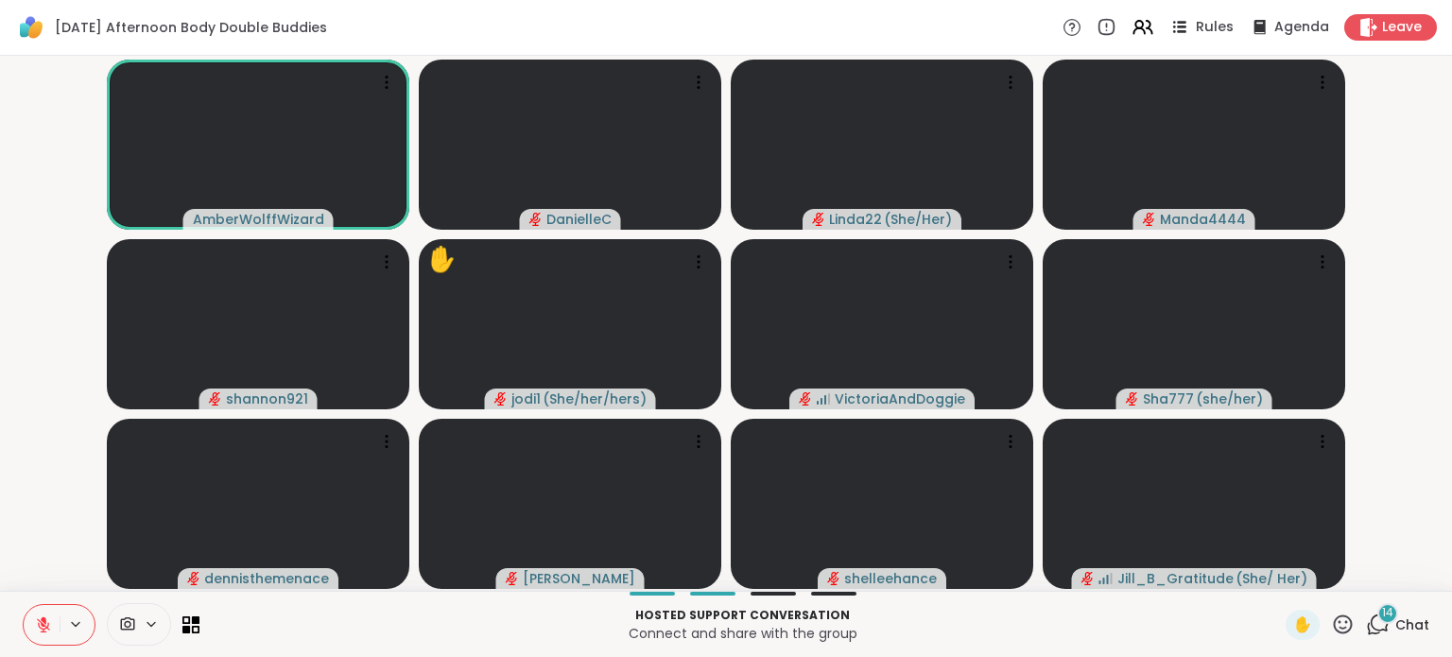
click at [1196, 22] on span "Rules" at bounding box center [1215, 28] width 39 height 20
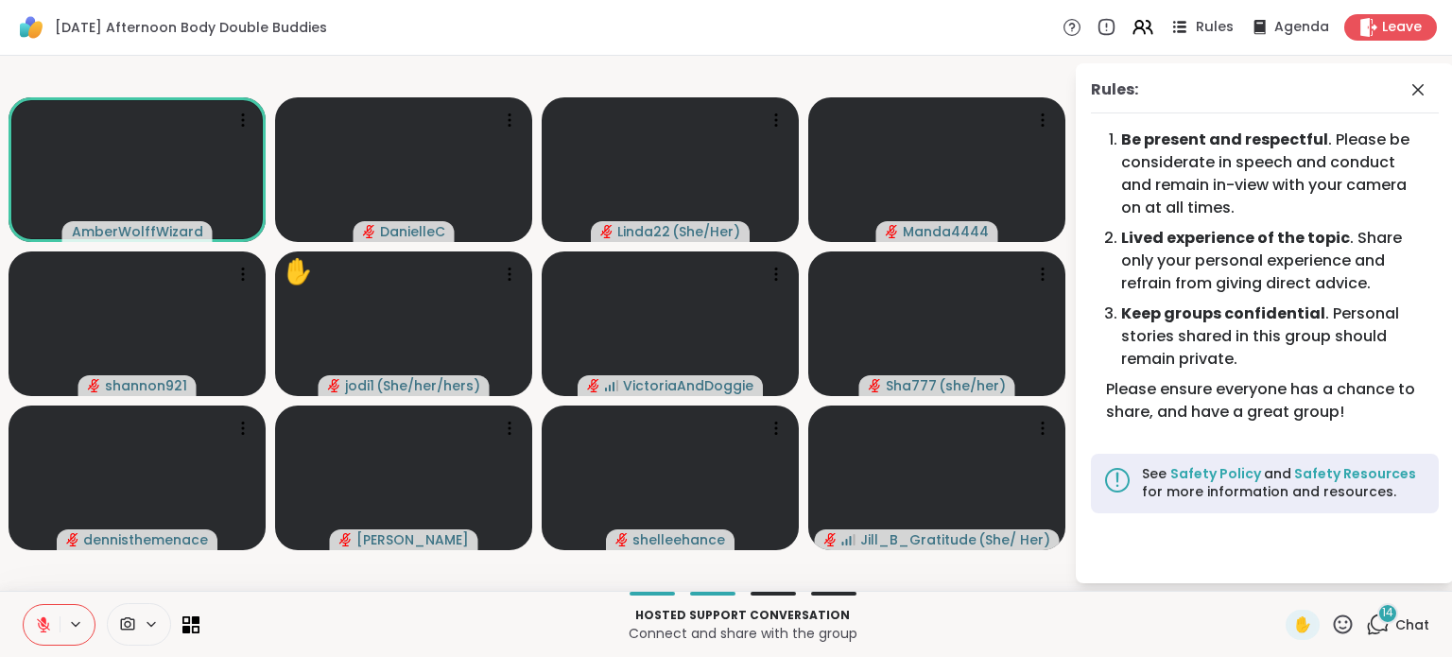
click at [1196, 18] on span "Rules" at bounding box center [1215, 28] width 39 height 20
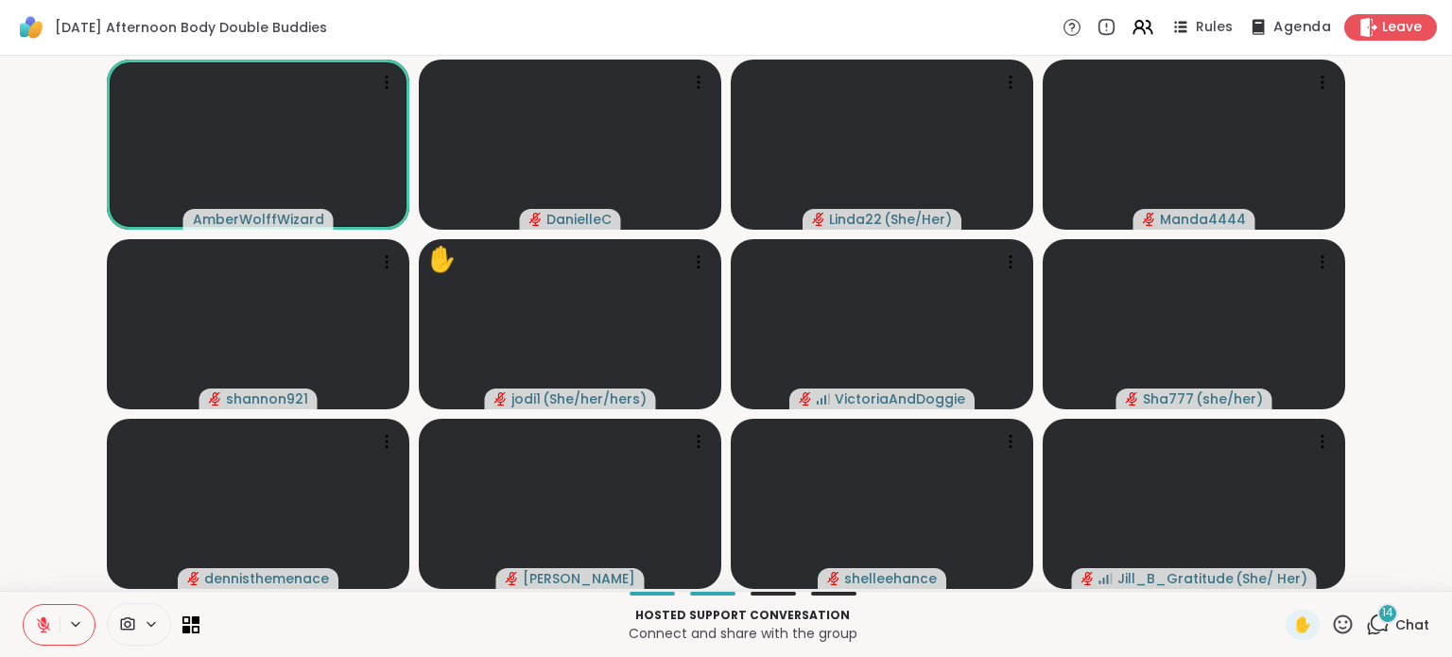
click at [1297, 23] on span "Agenda" at bounding box center [1303, 28] width 58 height 20
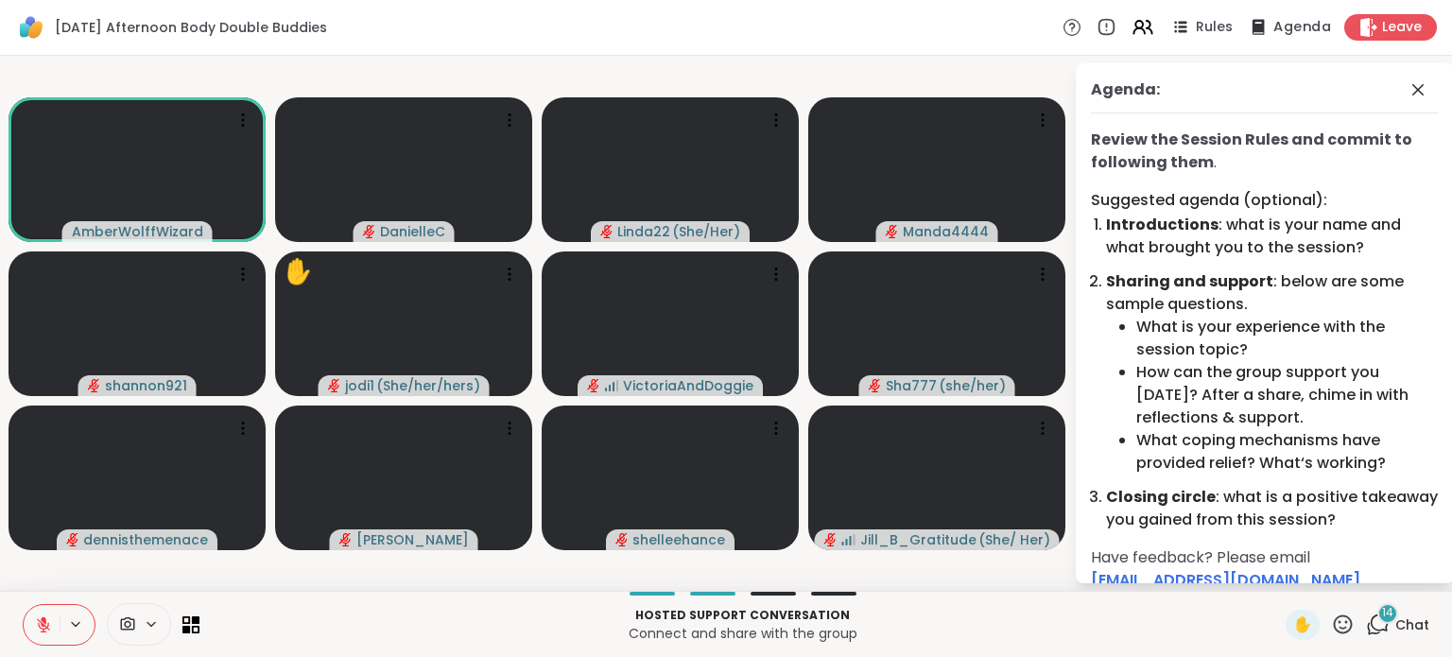
click at [1287, 26] on span "Agenda" at bounding box center [1303, 28] width 58 height 20
